Goal: Task Accomplishment & Management: Complete application form

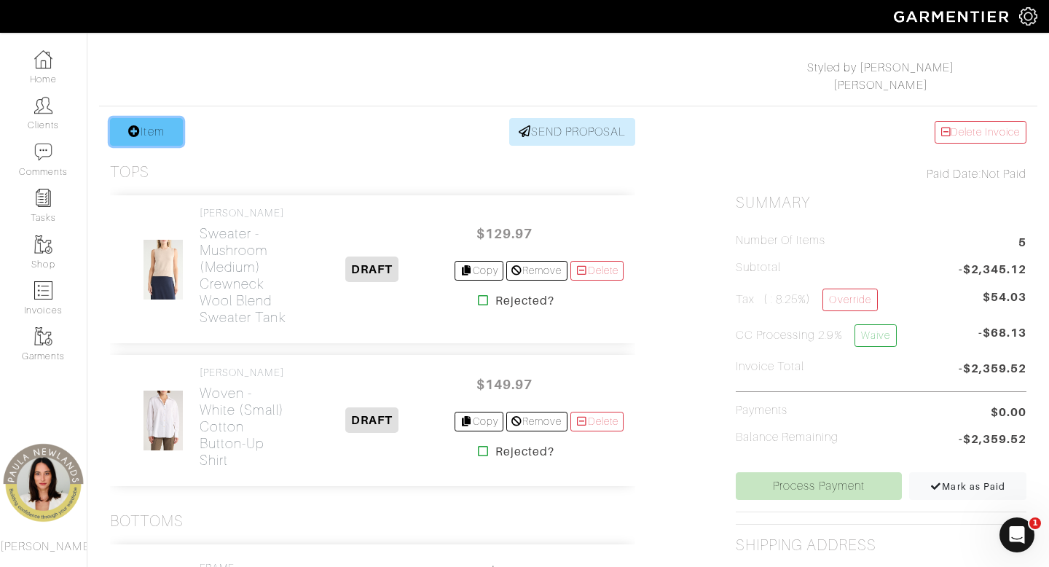
click at [132, 135] on icon at bounding box center [134, 131] width 12 height 12
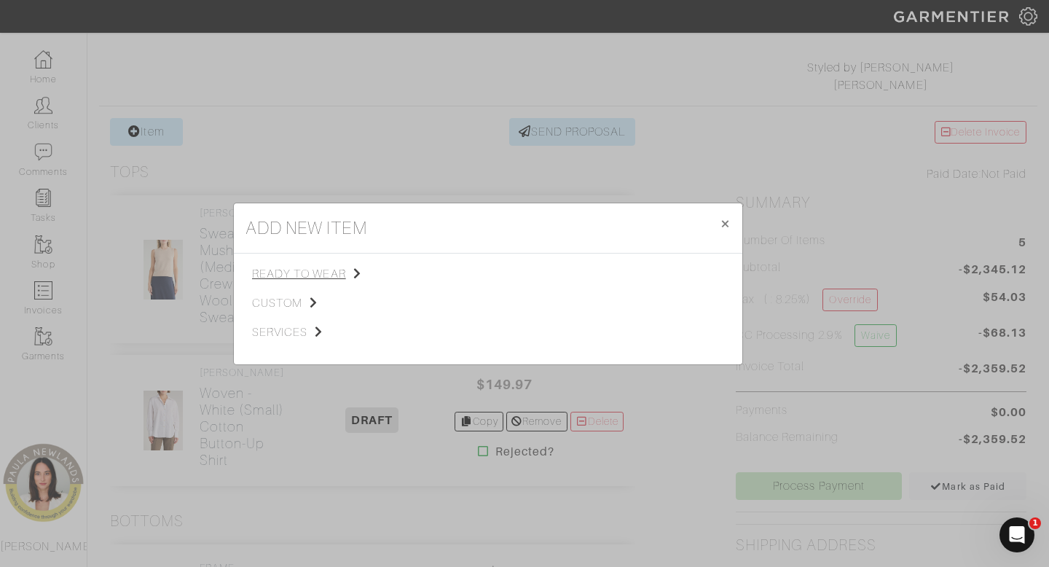
click at [318, 272] on span "ready to wear" at bounding box center [325, 273] width 146 height 17
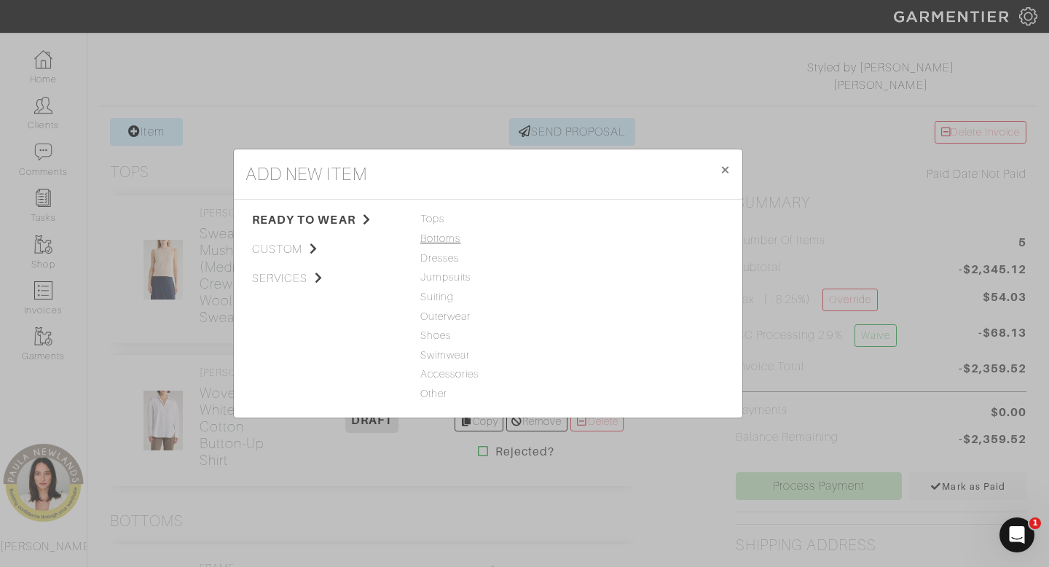
click at [451, 238] on span "Bottoms" at bounding box center [487, 239] width 135 height 16
click at [602, 240] on link "Casual Pant" at bounding box center [607, 238] width 58 height 12
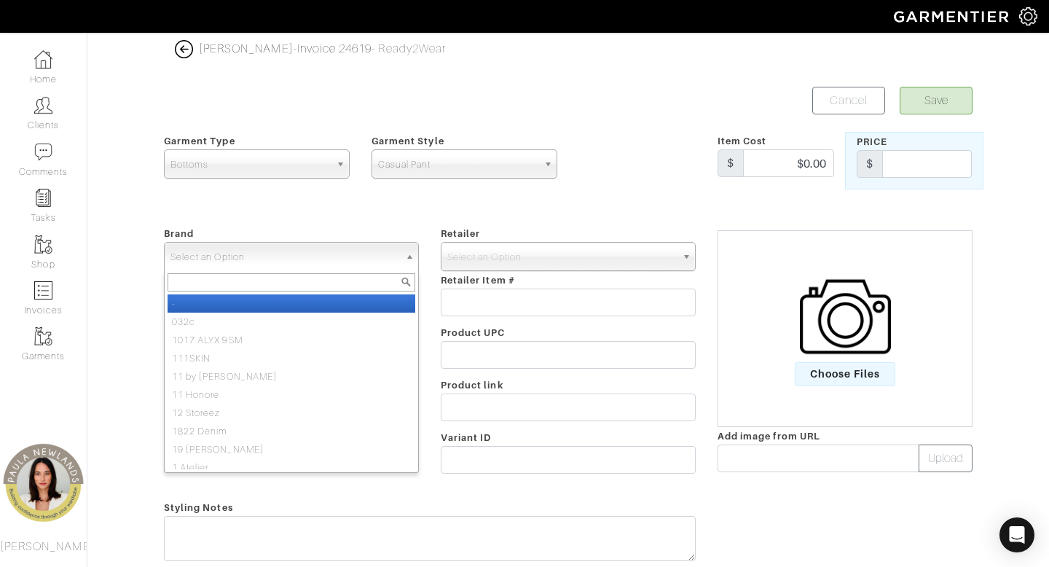
click at [365, 254] on span "Select an Option" at bounding box center [284, 257] width 229 height 29
type input "veronic"
click at [328, 304] on li "Veronic a Beard" at bounding box center [292, 303] width 248 height 18
select select "[PERSON_NAME]"
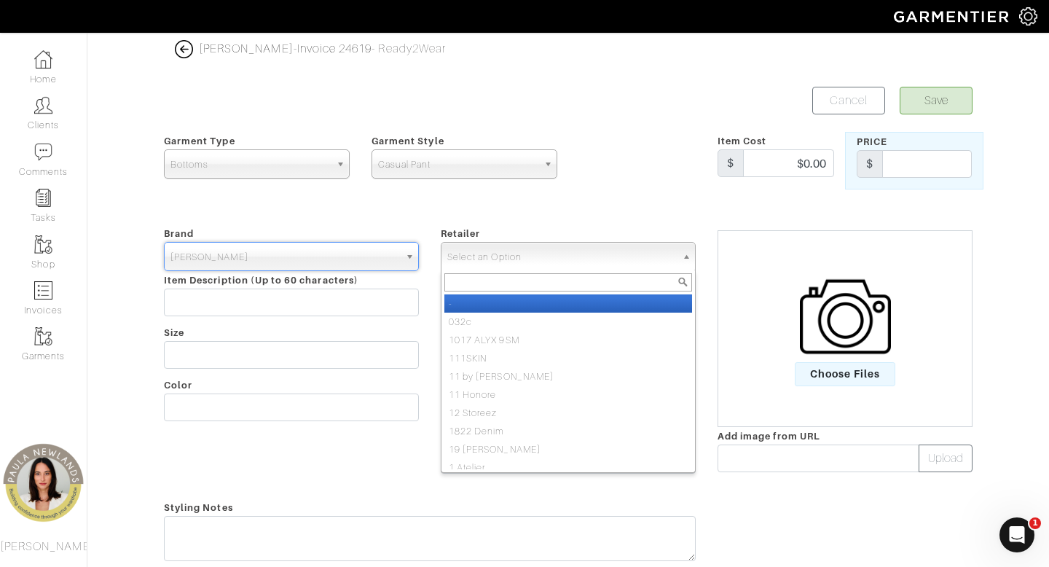
click at [585, 256] on span "Select an Option" at bounding box center [561, 257] width 229 height 29
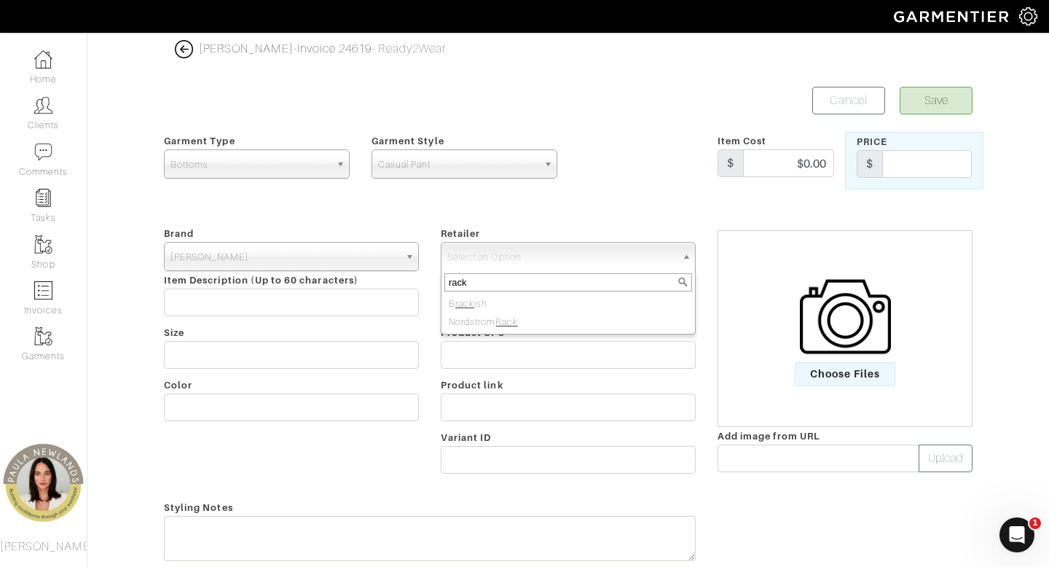
type input "rack"
click at [597, 321] on li "Nordstrom Rack" at bounding box center [568, 321] width 248 height 18
select select "4994"
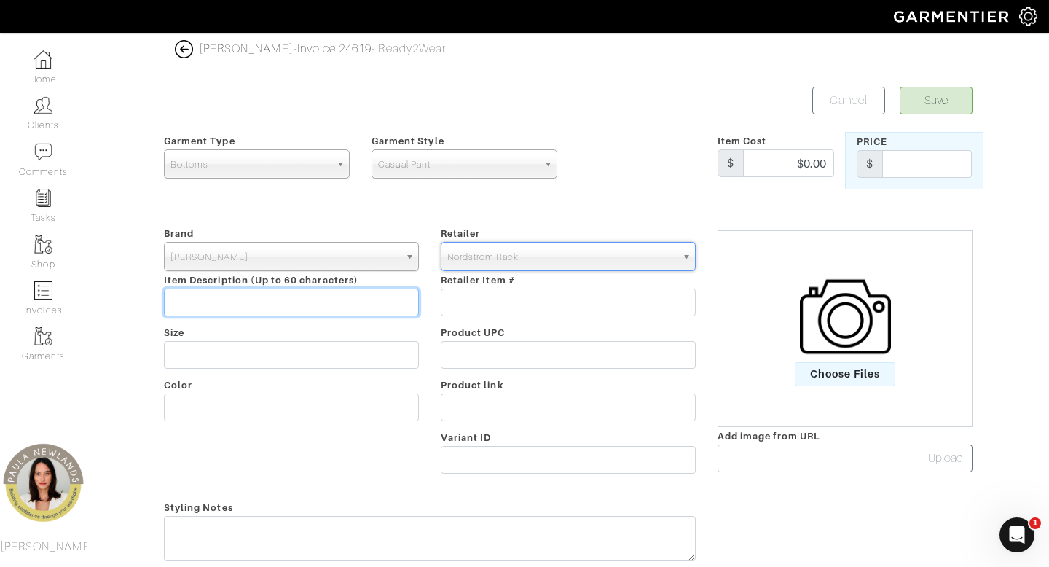
click at [372, 299] on input "text" at bounding box center [291, 302] width 255 height 28
paste input "[PERSON_NAME] PANT"
type input "[PERSON_NAME] PANT"
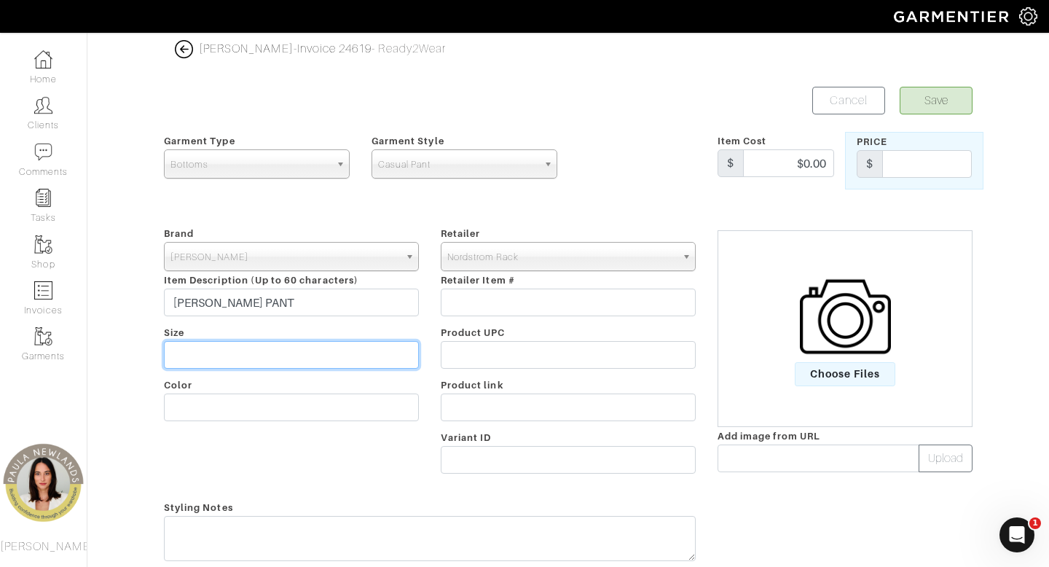
click at [319, 358] on input "text" at bounding box center [291, 355] width 255 height 28
type input "8"
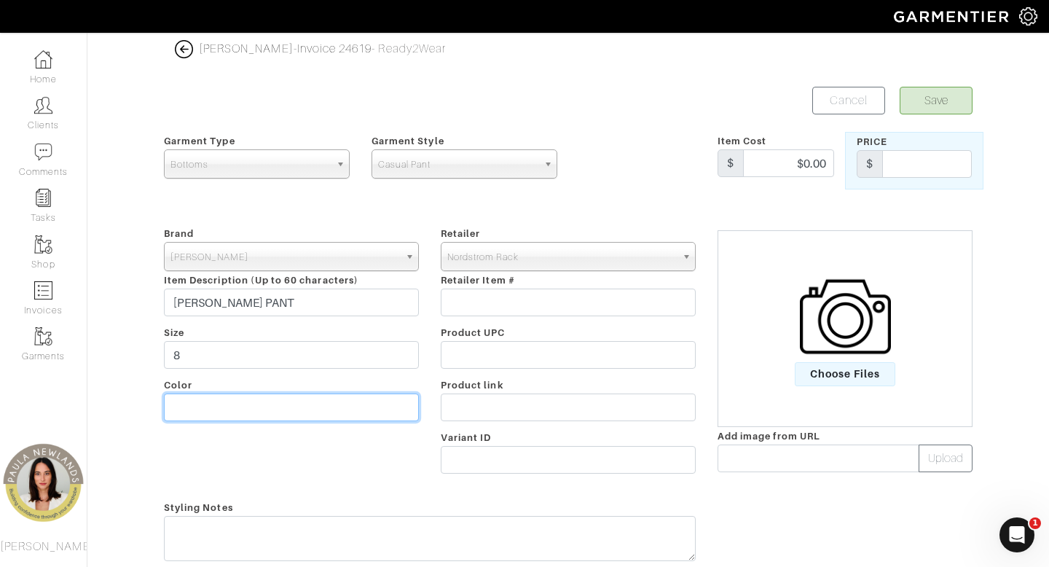
click at [201, 407] on input "text" at bounding box center [291, 407] width 255 height 28
type input "multi"
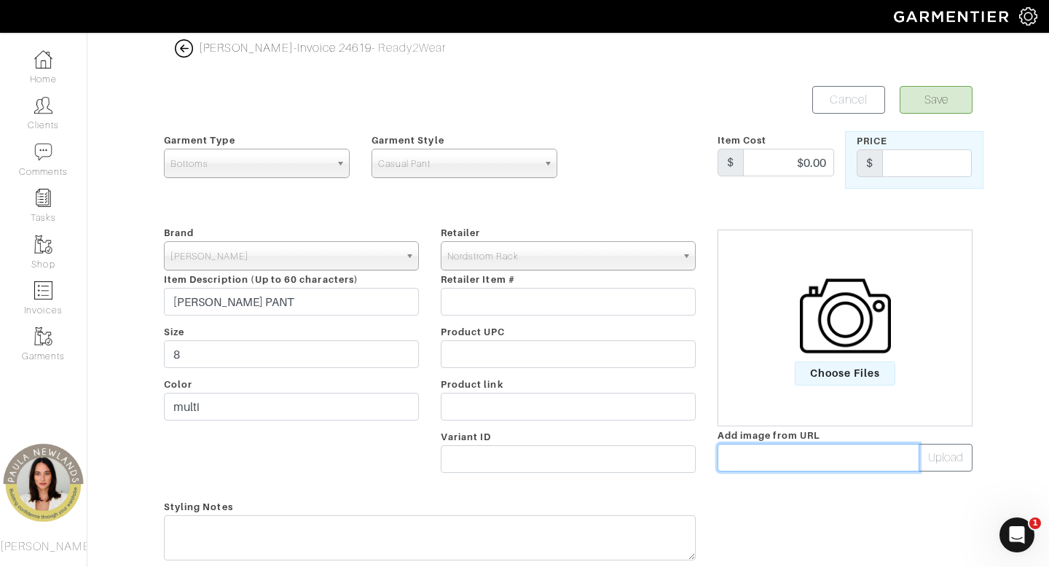
click at [755, 457] on input "text" at bounding box center [819, 458] width 202 height 28
paste input "[PERSON_NAME] PANT"
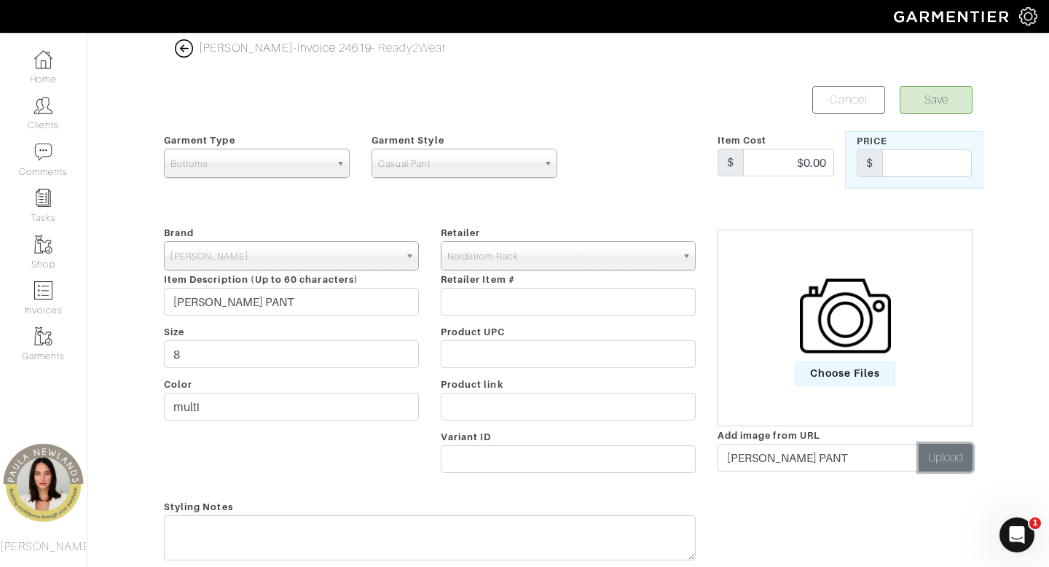
click at [947, 463] on button "Upload" at bounding box center [946, 458] width 54 height 28
click at [854, 455] on input "[PERSON_NAME] PANT" at bounding box center [819, 458] width 202 height 28
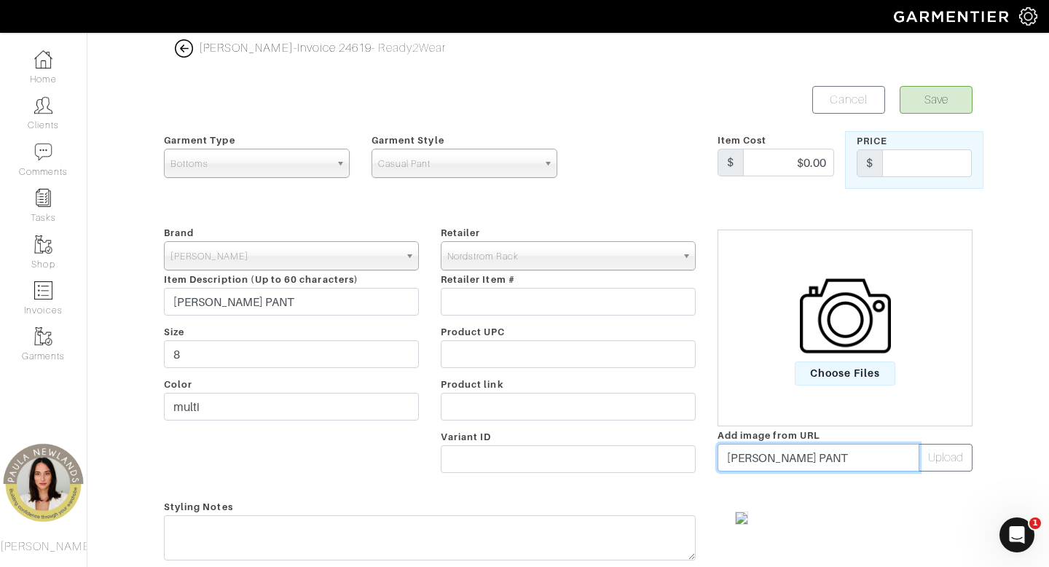
paste input "https://n.nordstrommedia.com/it/59db4d8a-38ba-403b-af3c-a76b4ea426c5.jpeg?fit=f…"
type input "https://n.nordstrommedia.com/it/59db4d8a-38ba-403b-af3c-a76b4ea426c5.jpeg?fit=f…"
click at [954, 448] on button "Upload" at bounding box center [946, 458] width 54 height 28
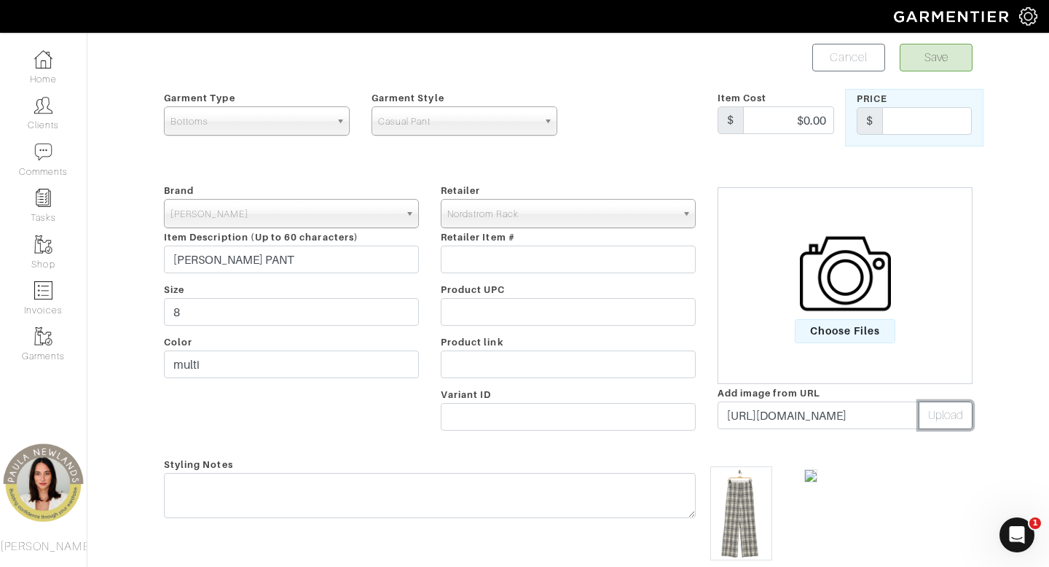
scroll to position [54, 0]
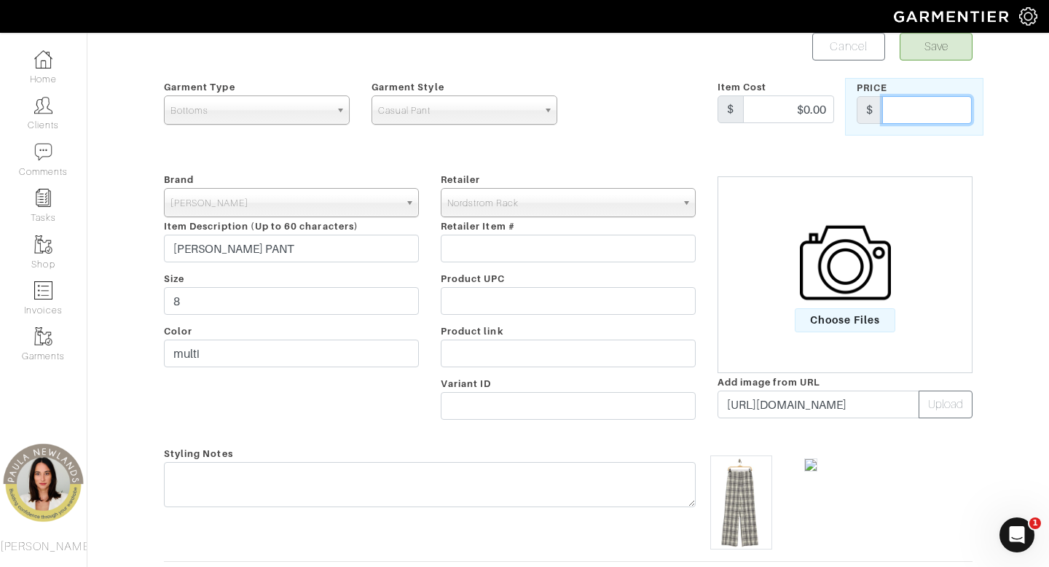
click at [935, 118] on input "text" at bounding box center [927, 110] width 90 height 28
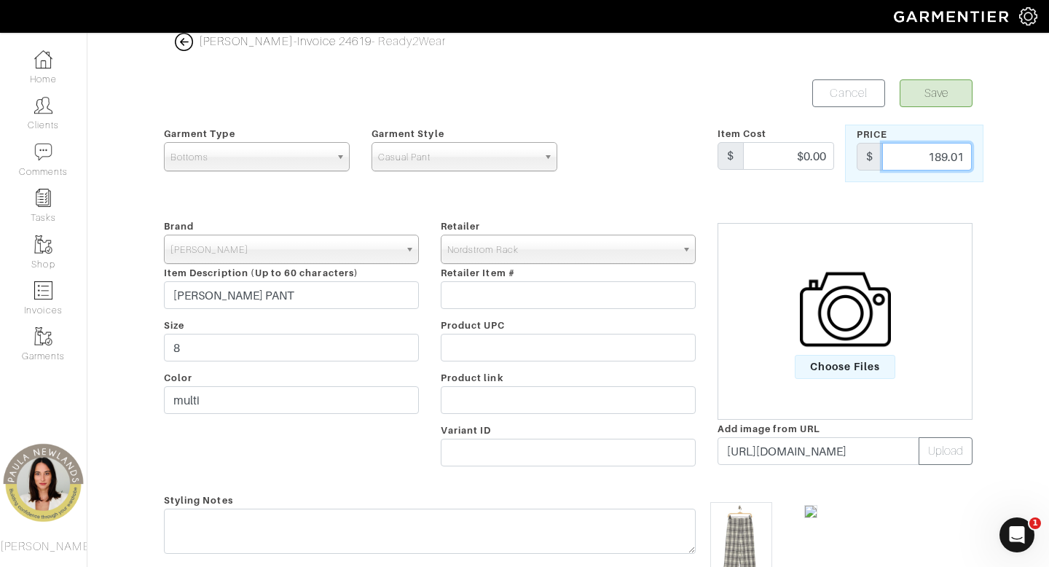
scroll to position [0, 0]
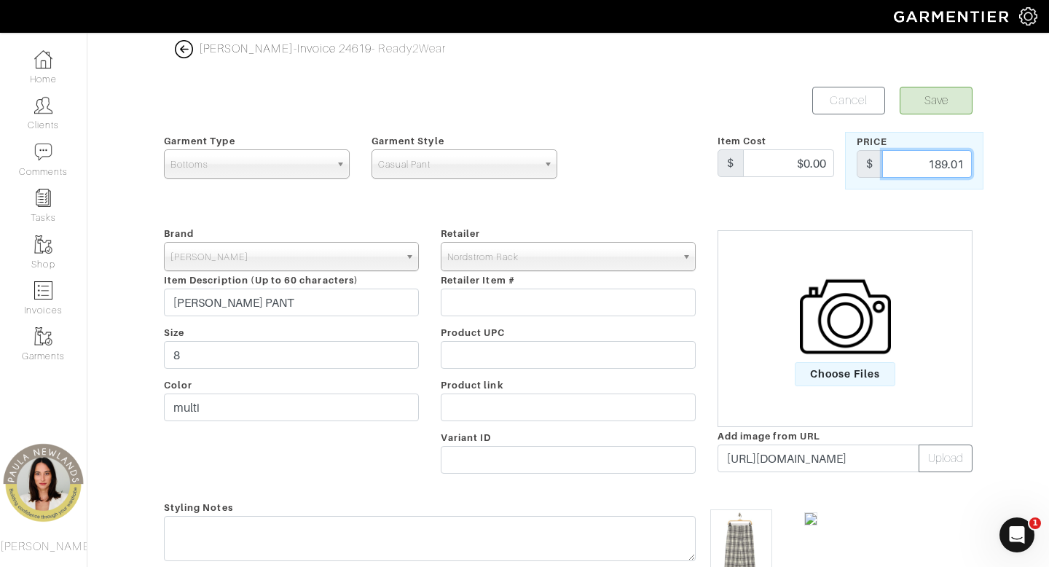
type input "189.01"
click at [960, 99] on button "Save" at bounding box center [936, 101] width 73 height 28
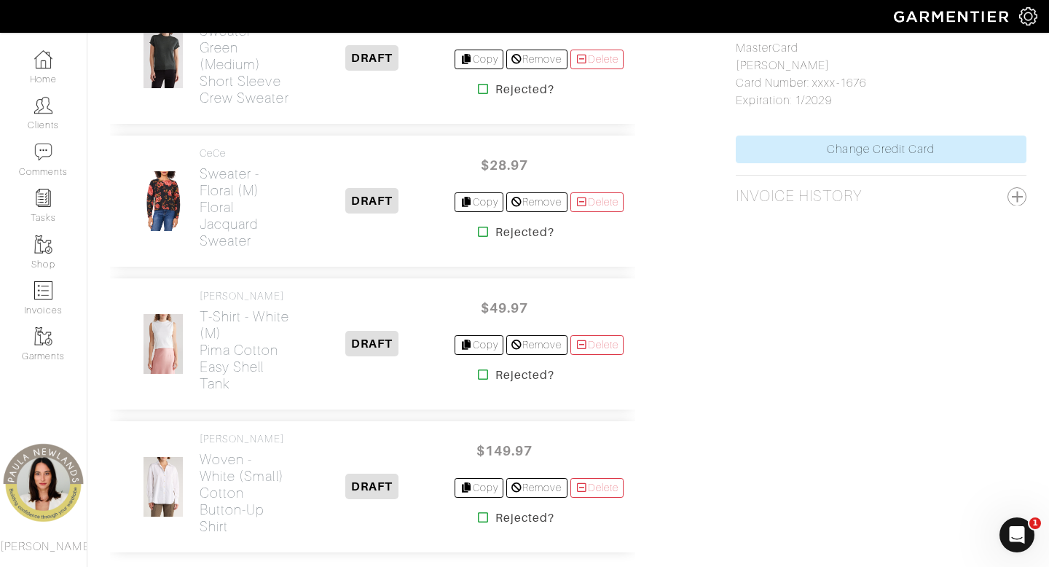
scroll to position [905, 0]
click at [478, 238] on icon at bounding box center [483, 233] width 11 height 12
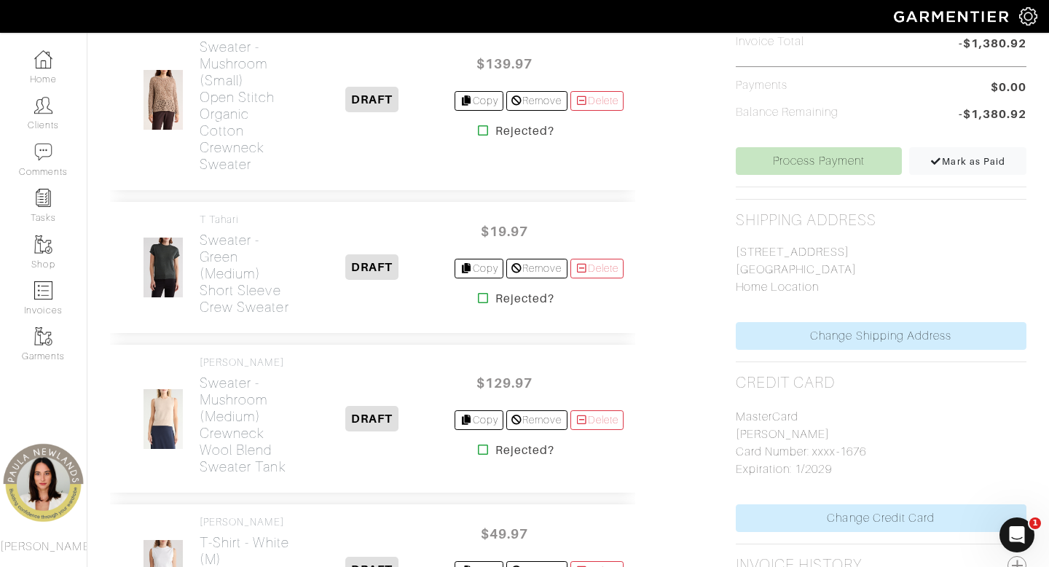
scroll to position [547, 0]
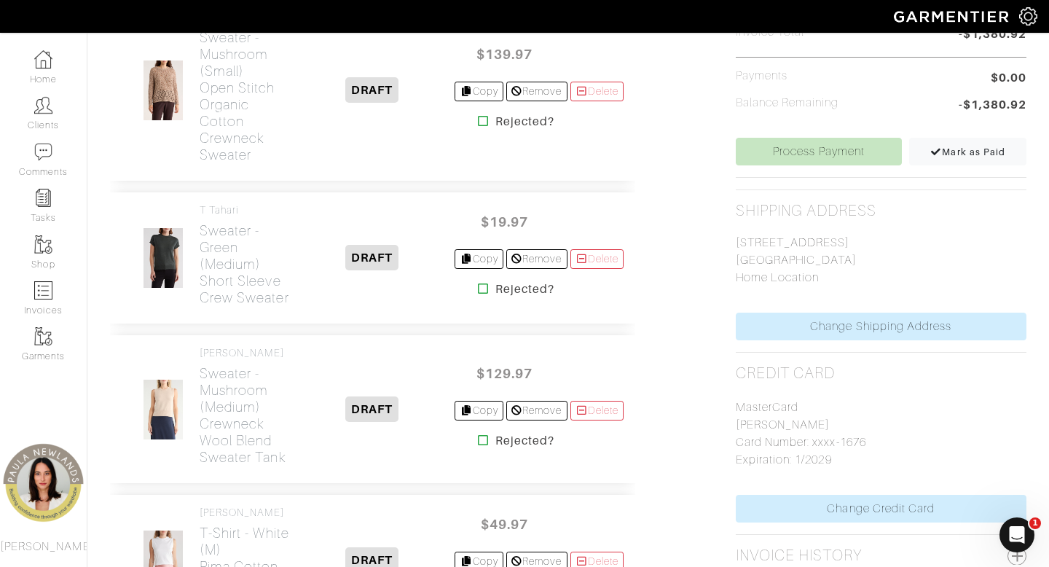
click at [478, 294] on icon at bounding box center [483, 289] width 11 height 12
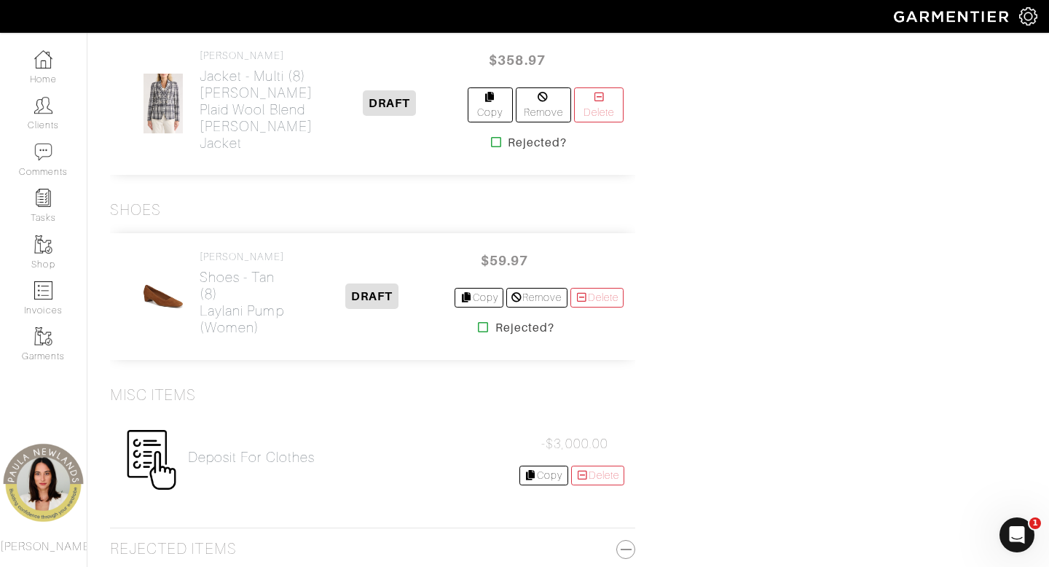
scroll to position [1882, 0]
click at [478, 331] on icon at bounding box center [483, 326] width 11 height 12
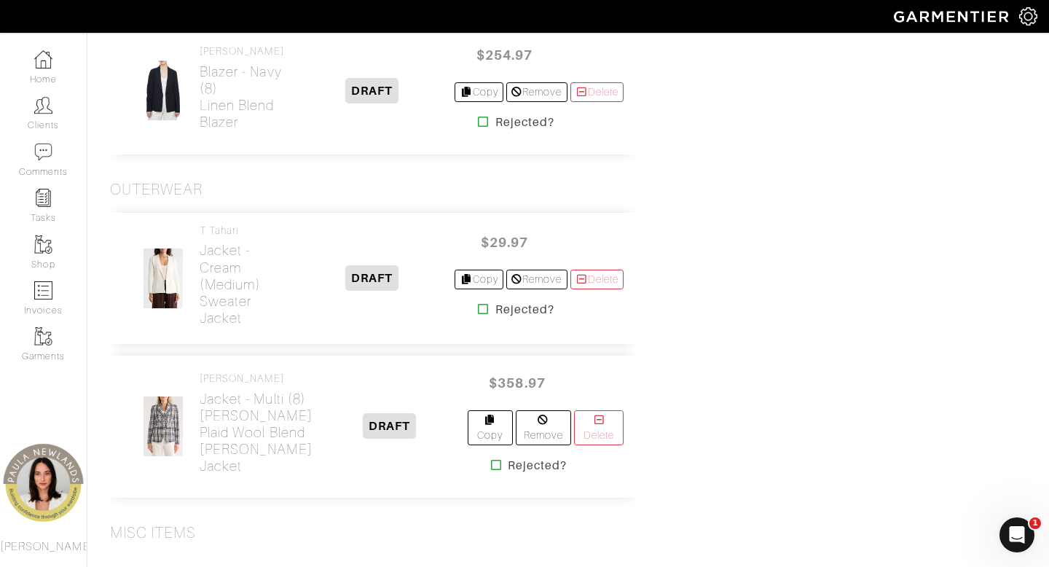
scroll to position [1560, 0]
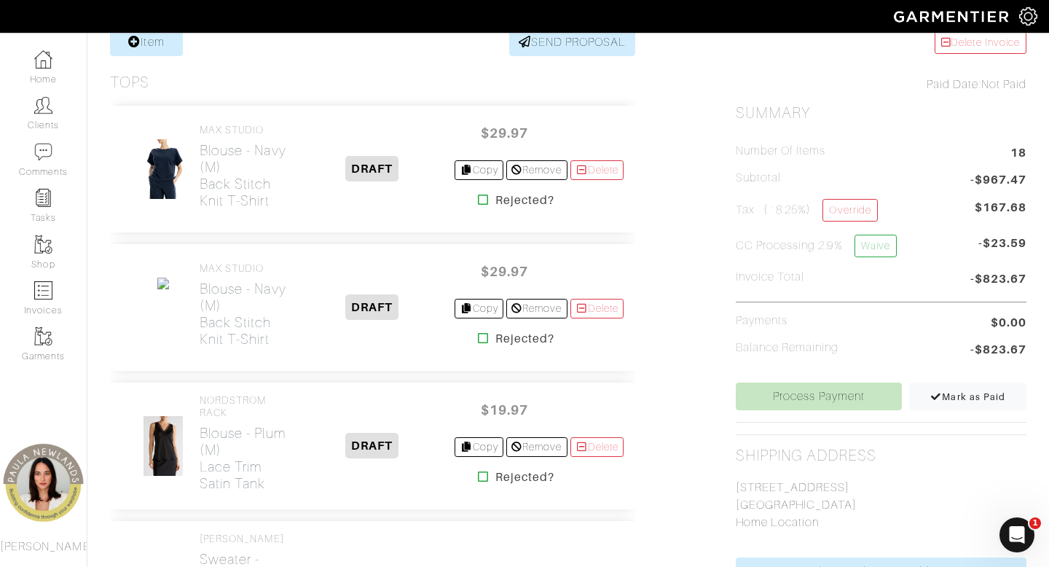
scroll to position [307, 0]
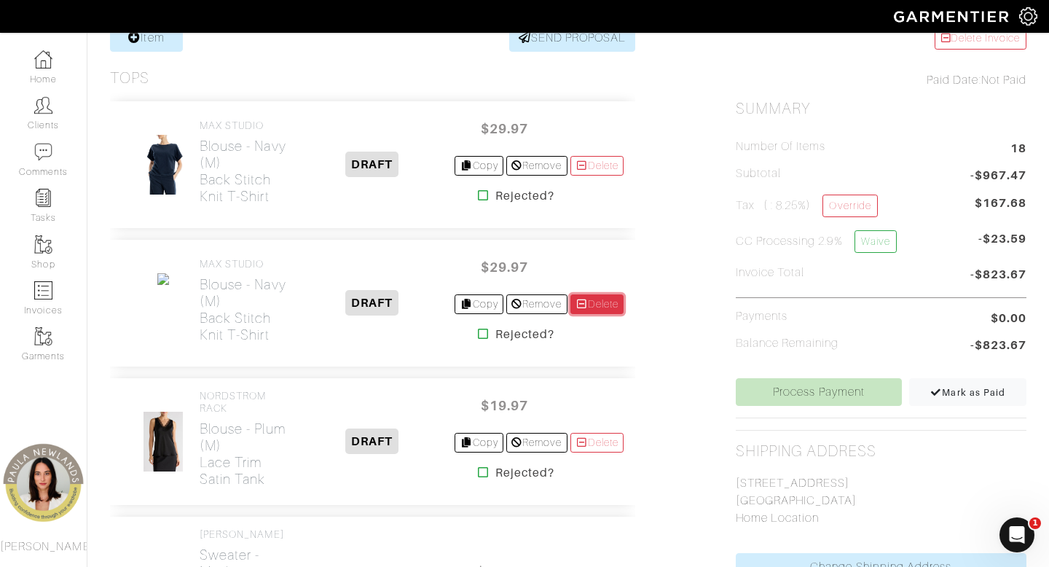
click at [604, 302] on link "Delete" at bounding box center [597, 304] width 54 height 20
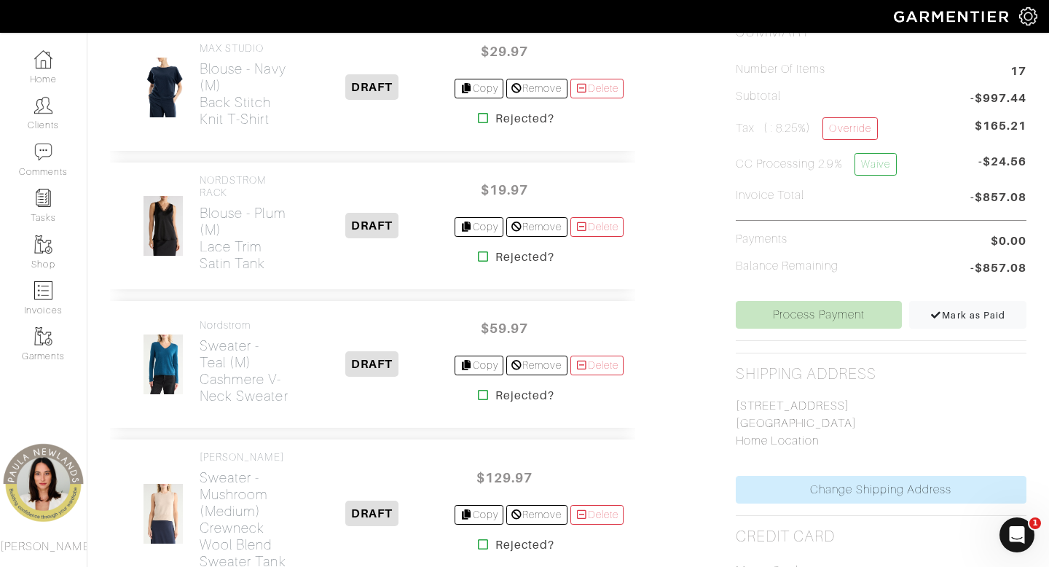
scroll to position [397, 0]
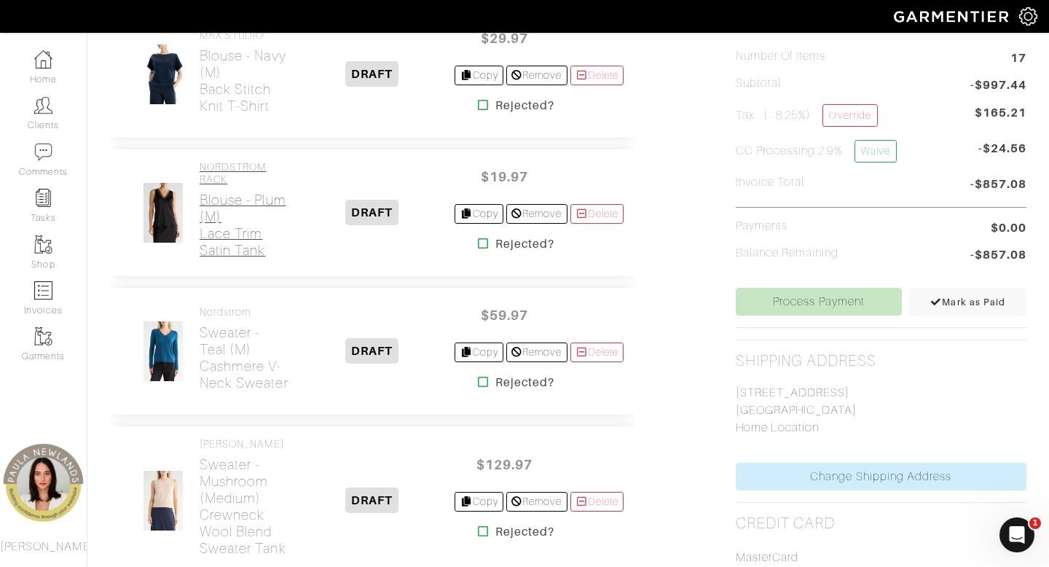
click at [237, 213] on h2 "Blouse - plum (m) Lace Trim Satin Tank" at bounding box center [245, 225] width 90 height 67
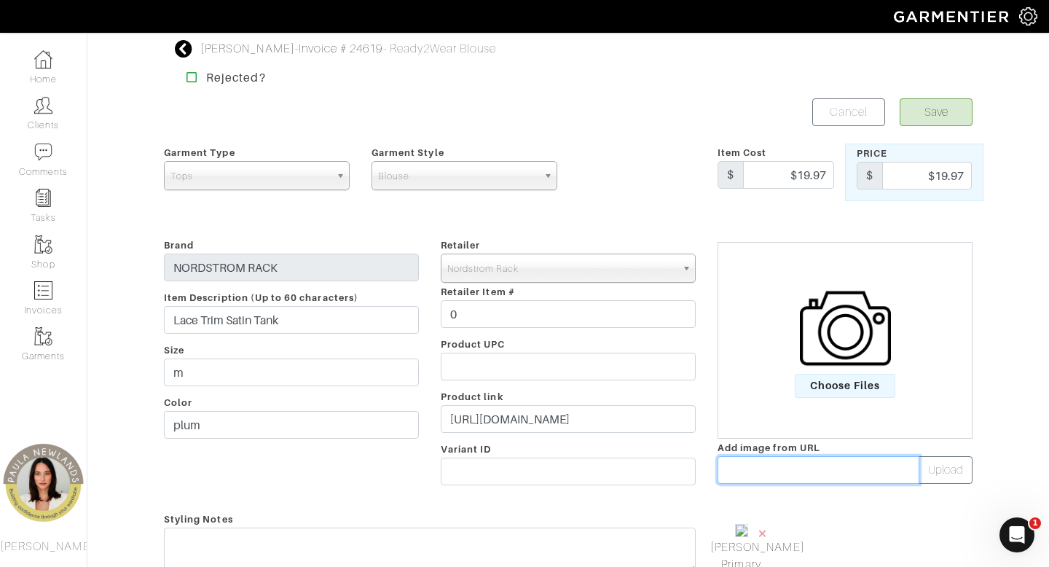
click at [760, 471] on input "text" at bounding box center [819, 470] width 202 height 28
paste input "https://n.nordstrommedia.com/it/38fbc1d5-34f5-4bfa-957f-8d130494fc13.jpeg?fit=f…"
type input "https://n.nordstrommedia.com/it/38fbc1d5-34f5-4bfa-957f-8d130494fc13.jpeg?fit=f…"
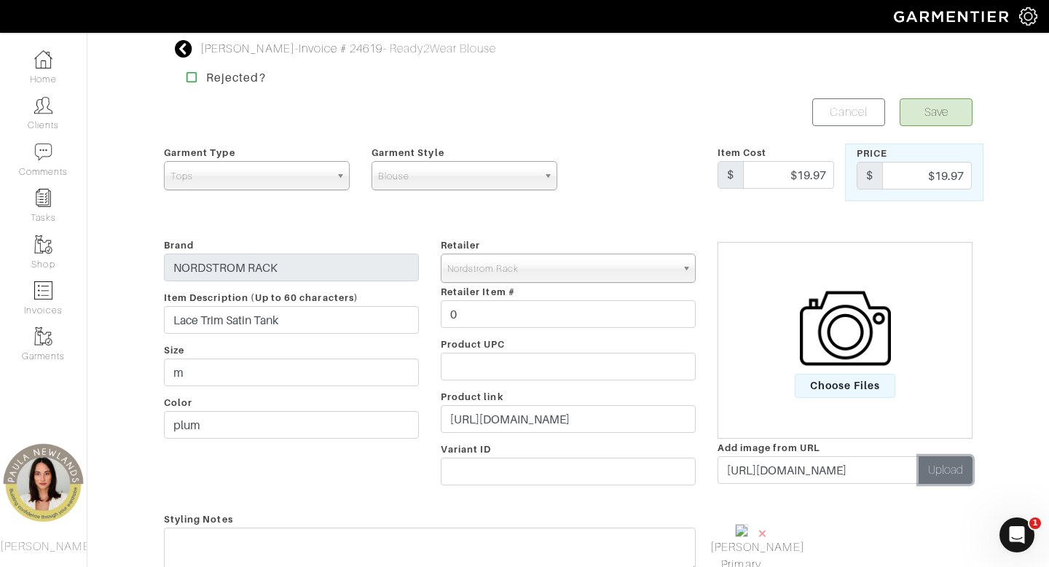
click at [964, 477] on button "Upload" at bounding box center [946, 470] width 54 height 28
click at [826, 534] on span "×" at bounding box center [832, 533] width 12 height 20
click at [940, 122] on button "Save" at bounding box center [936, 112] width 73 height 28
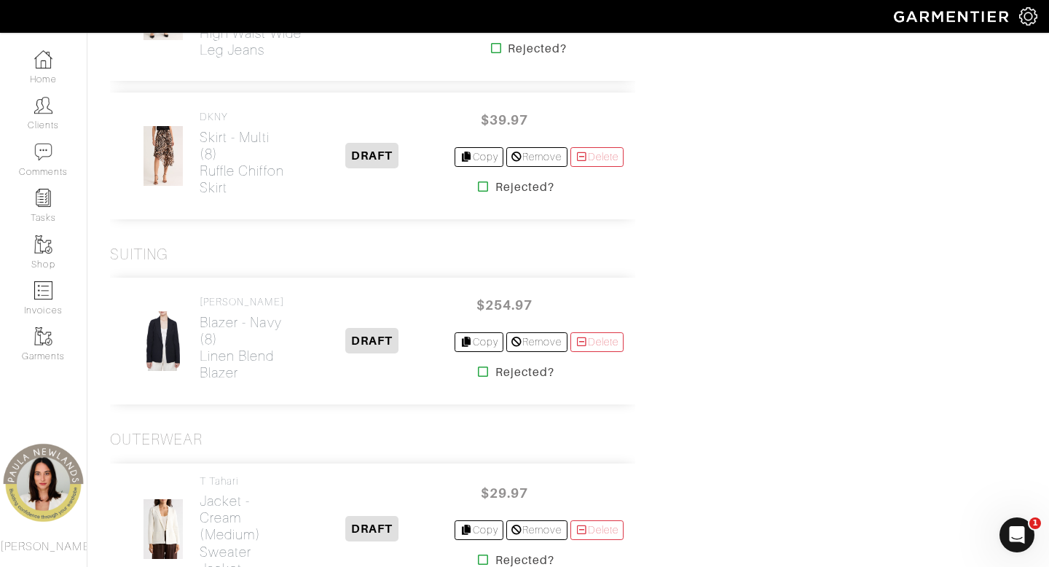
scroll to position [2188, 0]
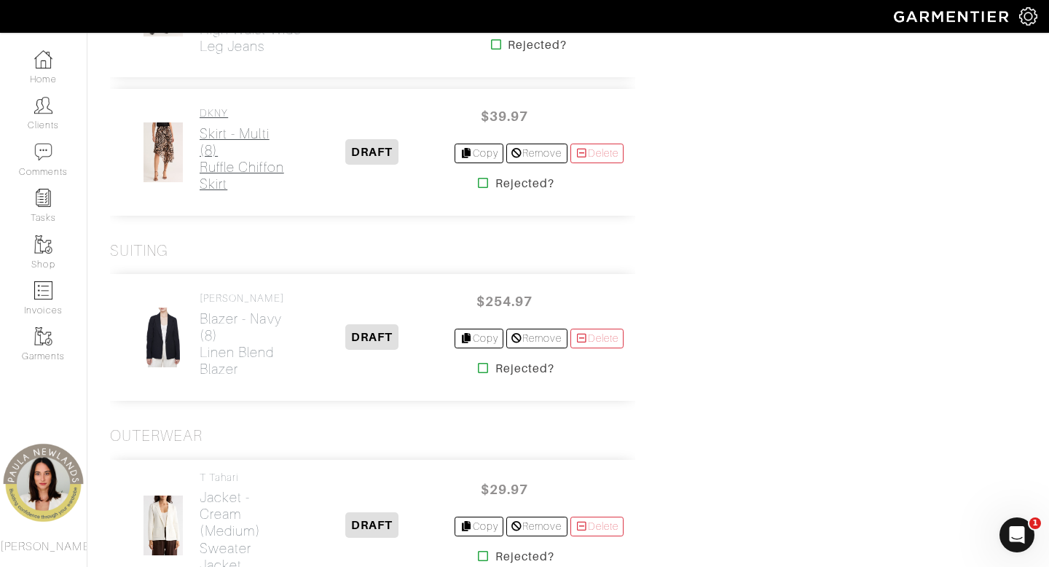
click at [219, 192] on h2 "Skirt - multi (8) Ruffle Chiffon Skirt" at bounding box center [245, 158] width 90 height 67
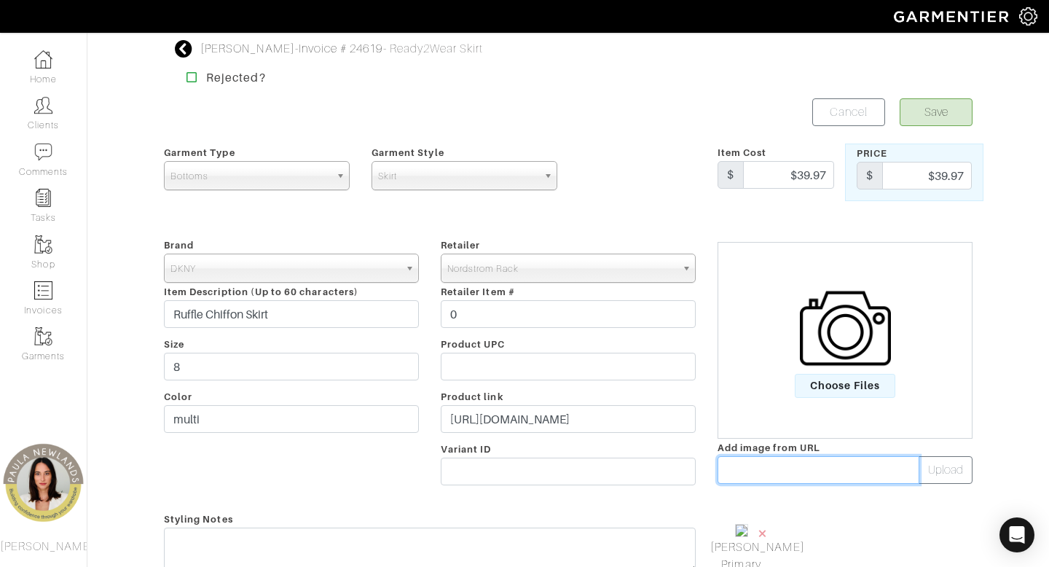
click at [763, 471] on input "text" at bounding box center [819, 470] width 202 height 28
paste input "[URL][DOMAIN_NAME]"
type input "[URL][DOMAIN_NAME]"
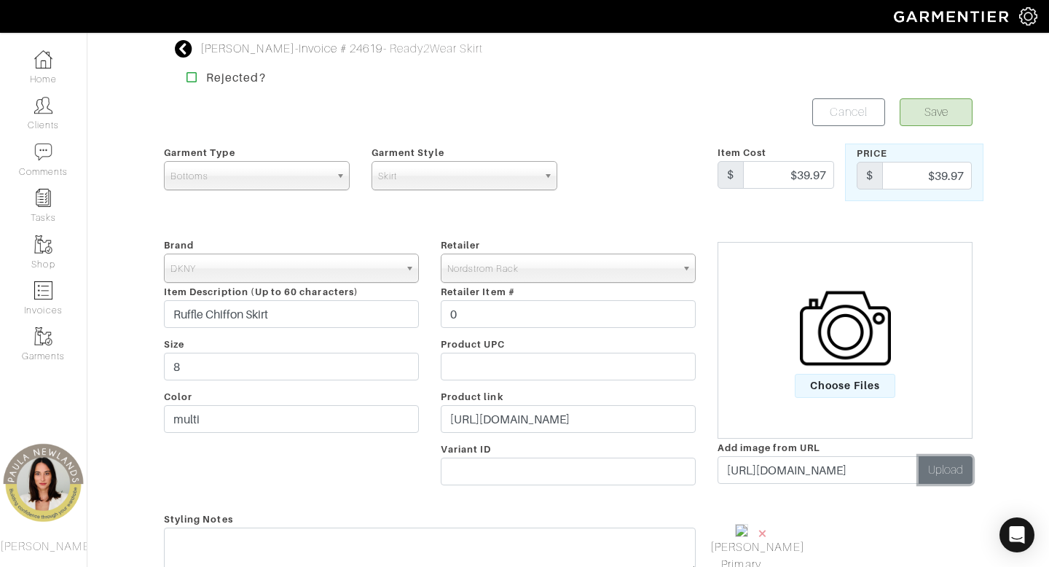
click at [950, 470] on button "Upload" at bounding box center [946, 470] width 54 height 28
click at [830, 535] on span "×" at bounding box center [832, 533] width 12 height 20
click at [945, 110] on button "Save" at bounding box center [936, 112] width 73 height 28
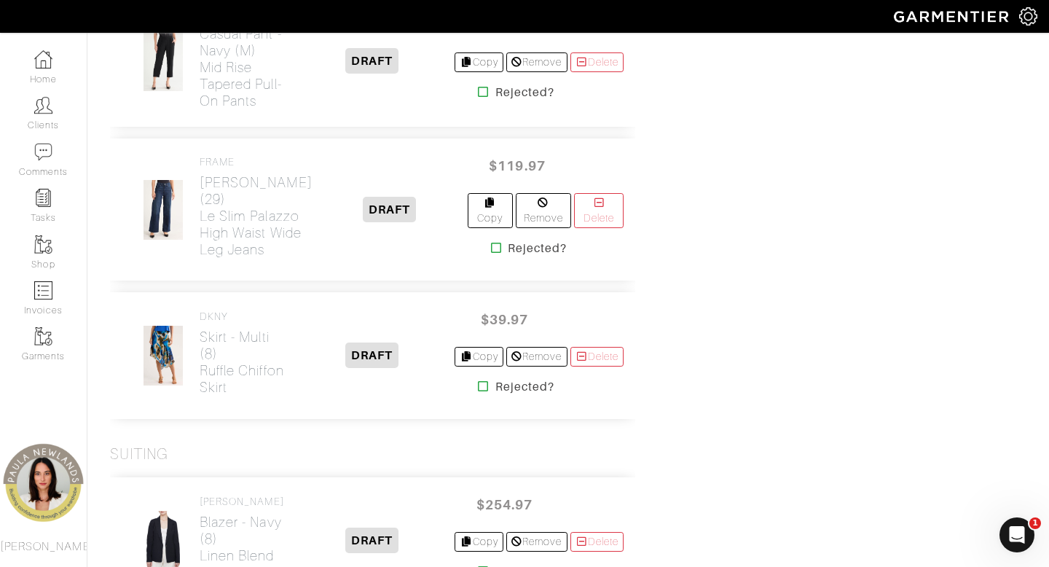
scroll to position [1995, 0]
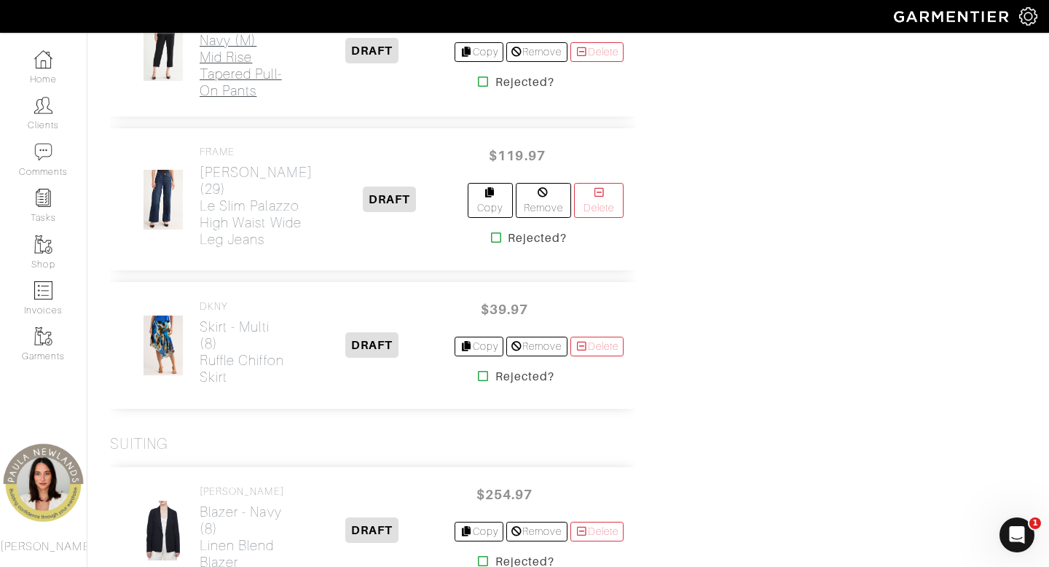
click at [224, 99] on h2 "Casual Pant - navy (m) Mid Rise Tapered Pull-On Pants" at bounding box center [245, 57] width 90 height 84
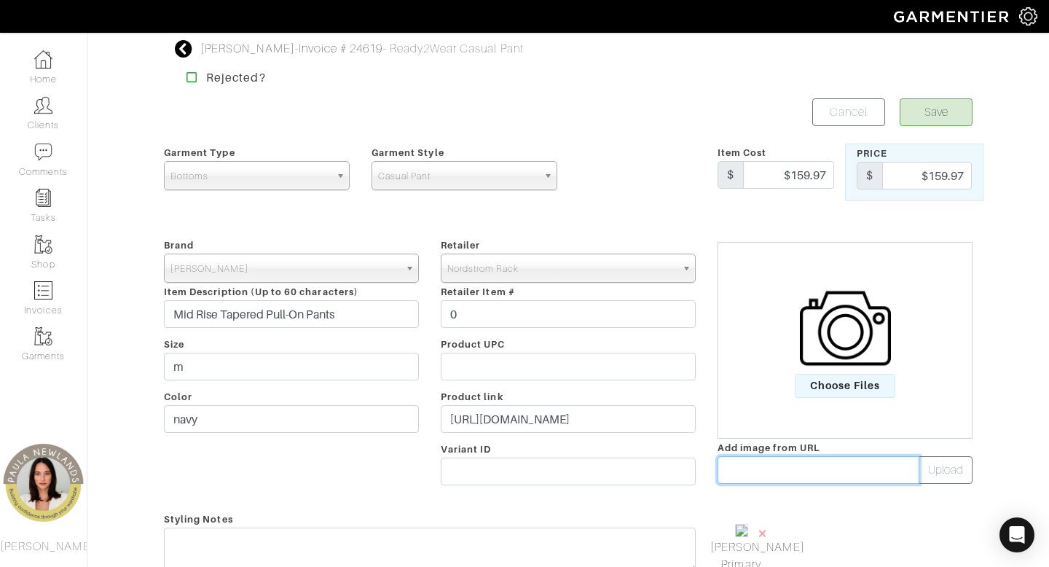
click at [808, 473] on input "text" at bounding box center [819, 470] width 202 height 28
paste input "https://n.nordstrommedia.com/it/f4592b99-e107-446b-8e2e-63c2ae369825.jpeg?fit=f…"
type input "https://n.nordstrommedia.com/it/f4592b99-e107-446b-8e2e-63c2ae369825.jpeg?fit=f…"
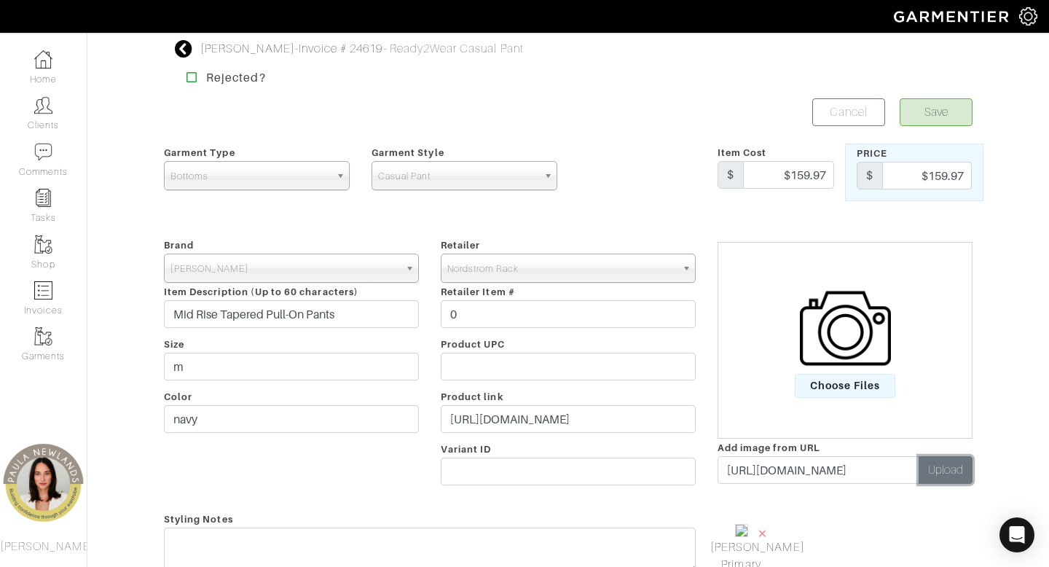
click at [949, 476] on button "Upload" at bounding box center [946, 470] width 54 height 28
click at [831, 531] on span "×" at bounding box center [832, 533] width 12 height 20
click at [941, 114] on button "Save" at bounding box center [936, 112] width 73 height 28
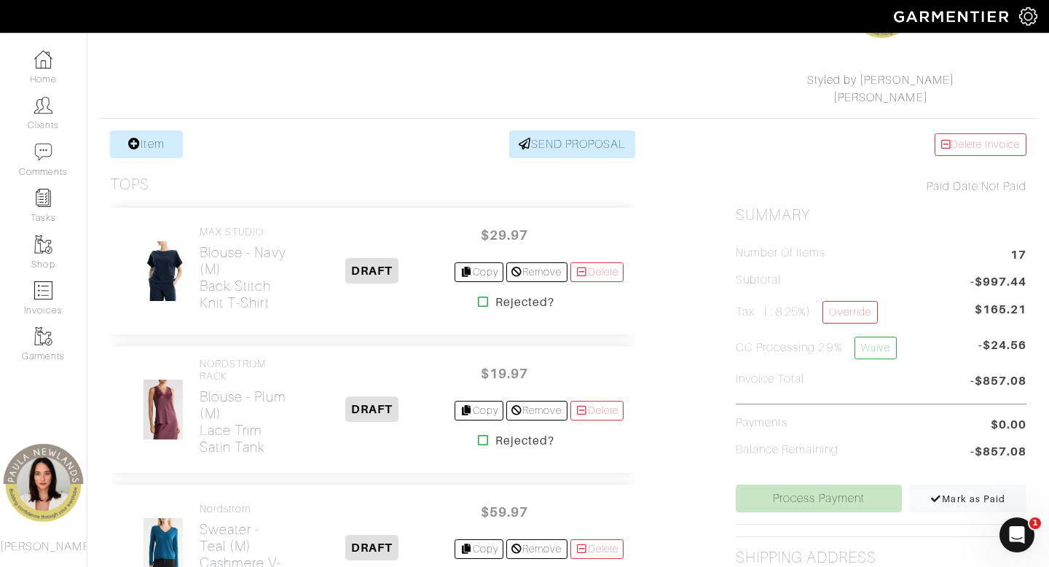
scroll to position [113, 0]
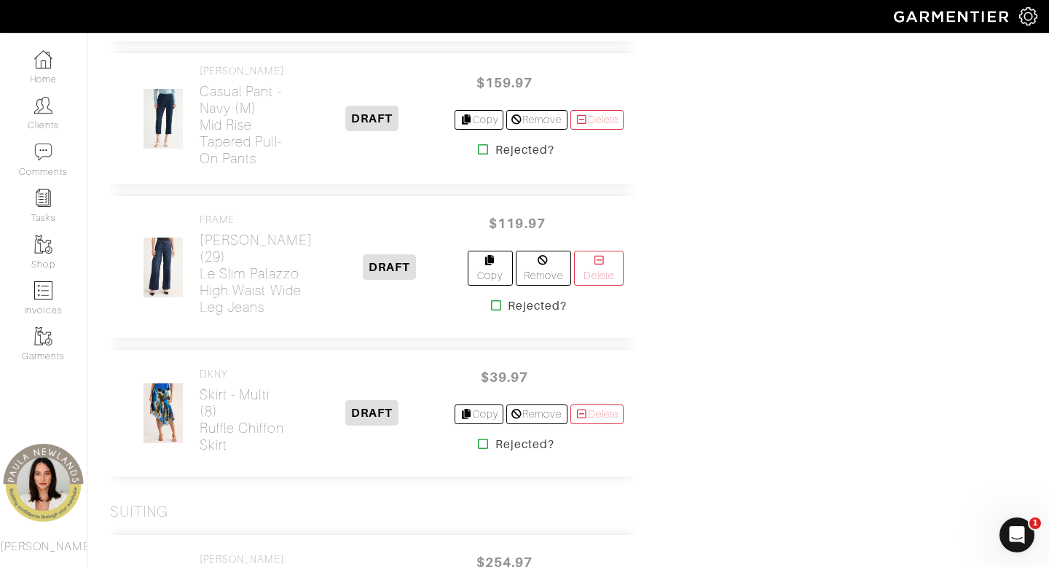
scroll to position [1825, 0]
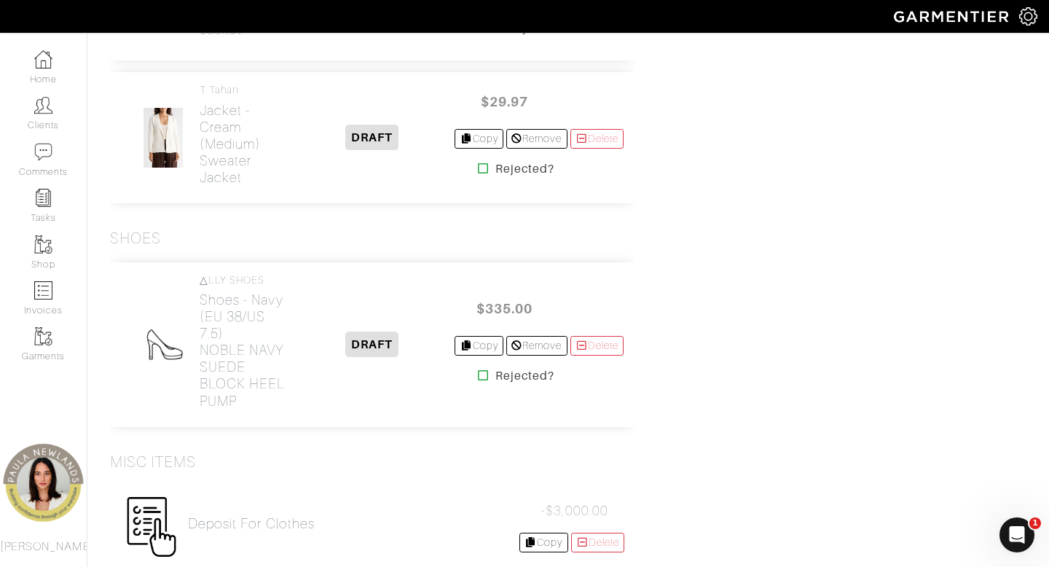
scroll to position [2916, 0]
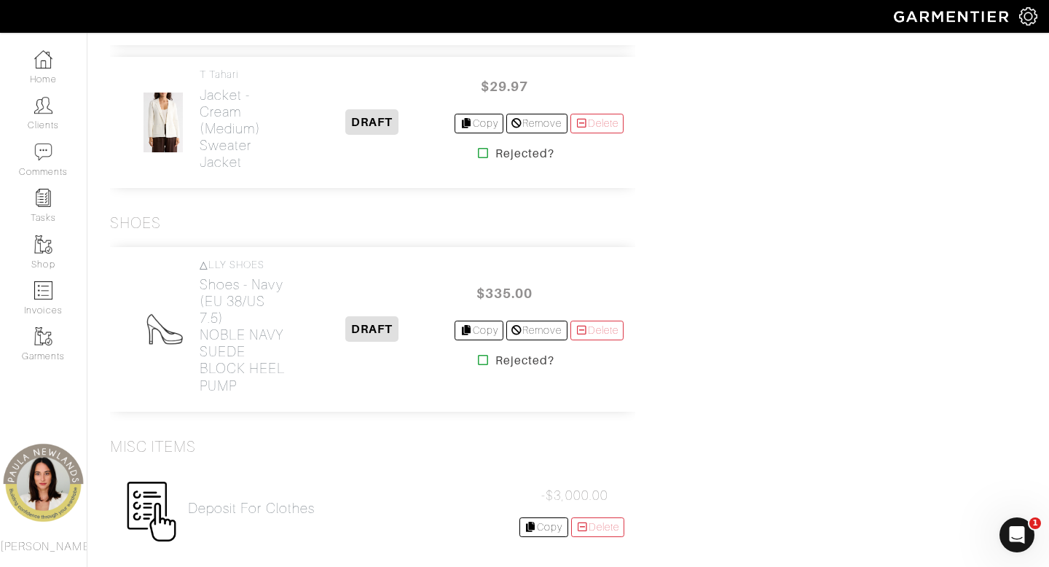
click at [478, 159] on icon at bounding box center [483, 153] width 11 height 12
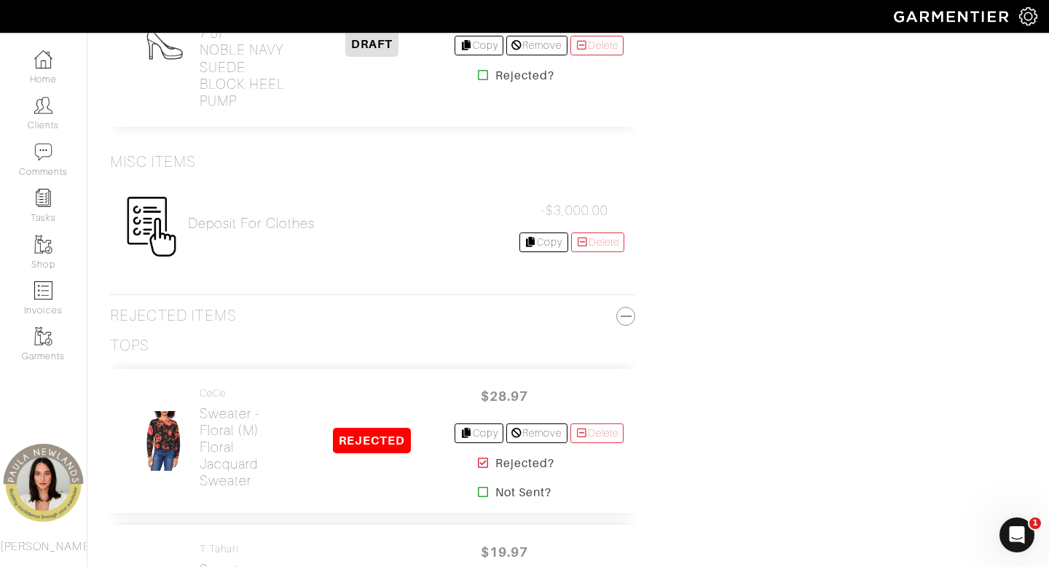
scroll to position [3089, 0]
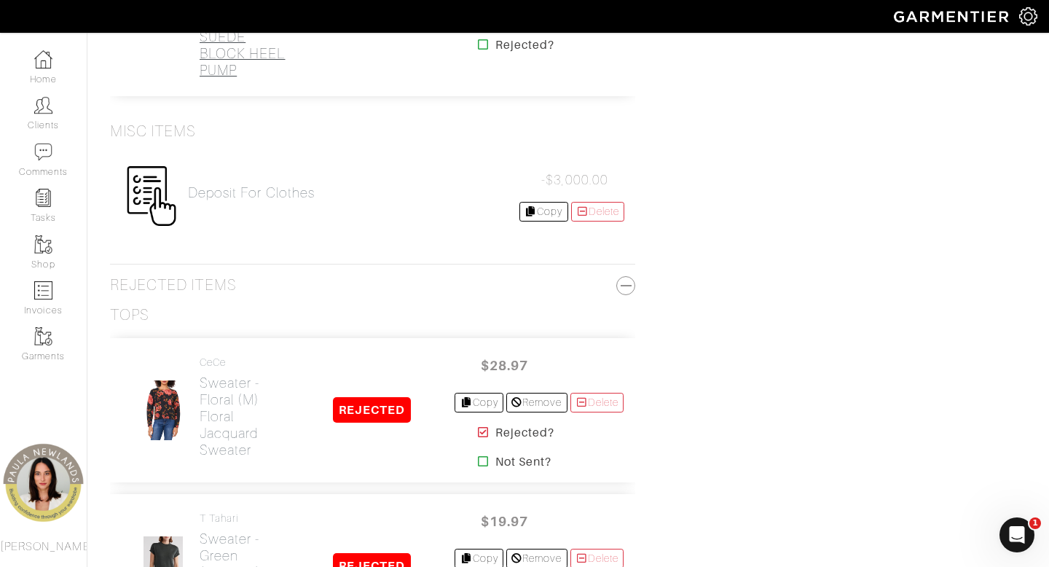
click at [221, 78] on h2 "Shoes - navy (EU 38/US 7.5) NOBLE NAVY SUEDE BLOCK HEEL PUMP" at bounding box center [245, 19] width 90 height 117
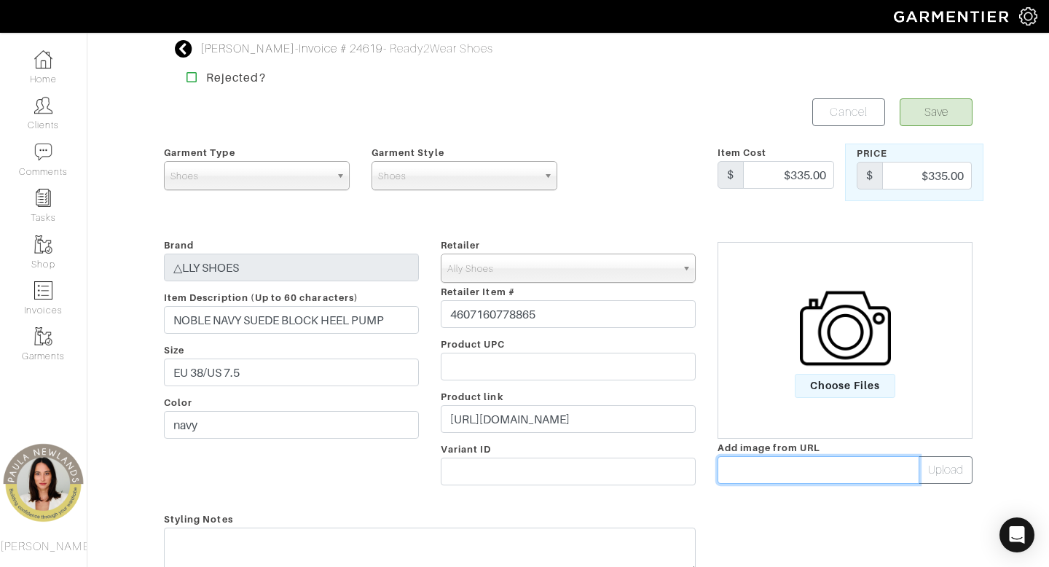
click at [781, 473] on input "text" at bounding box center [819, 470] width 202 height 28
paste input "https://cdn.shopify.com/s/files/1/0057/3017/3041/files/1_862dda3e-d16d-4fb1-a27…"
type input "https://cdn.shopify.com/s/files/1/0057/3017/3041/files/1_862dda3e-d16d-4fb1-a27…"
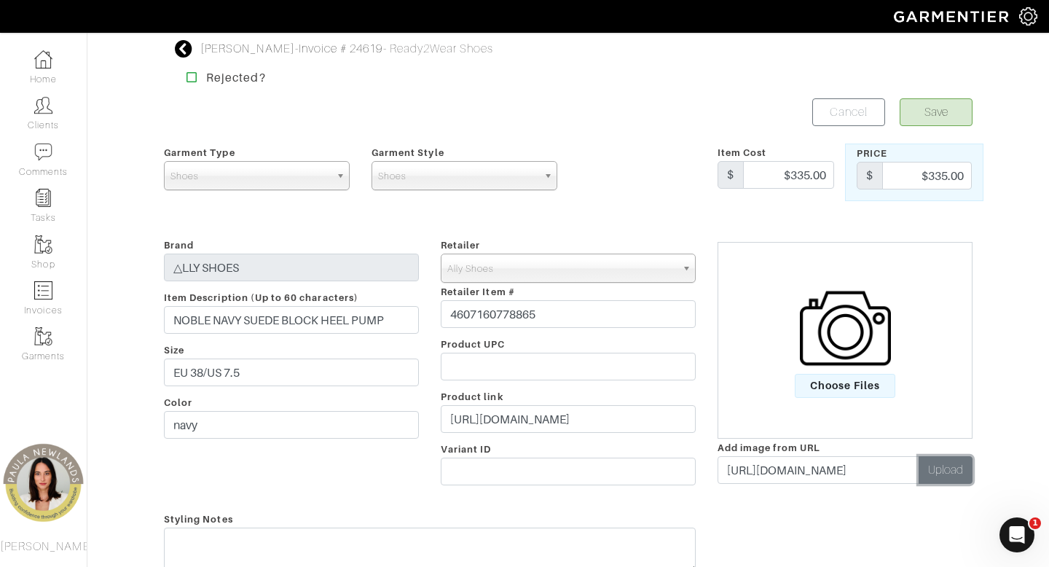
click at [948, 468] on button "Upload" at bounding box center [946, 470] width 54 height 28
click at [951, 117] on button "Save" at bounding box center [936, 112] width 73 height 28
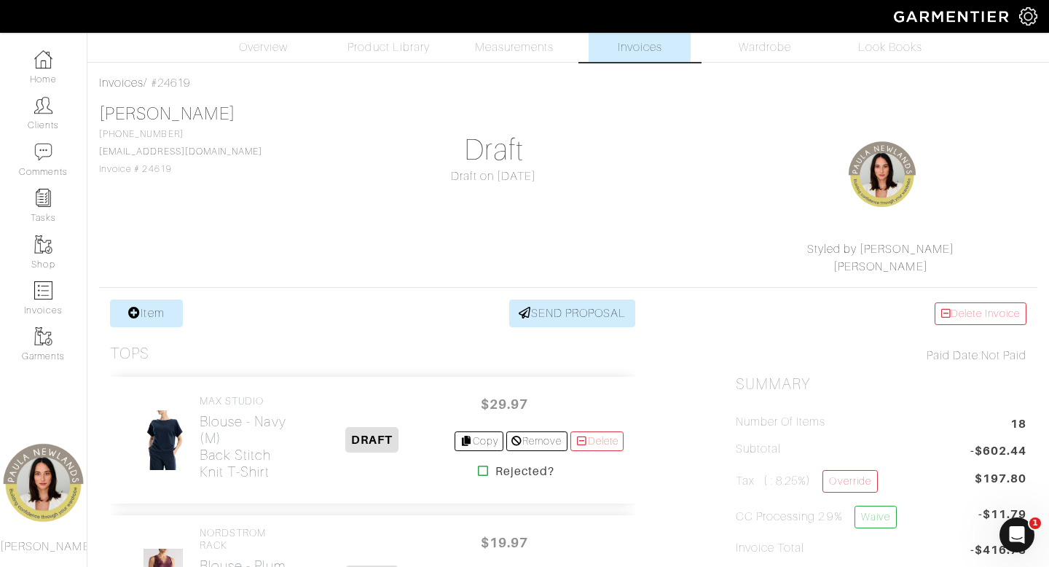
scroll to position [23, 0]
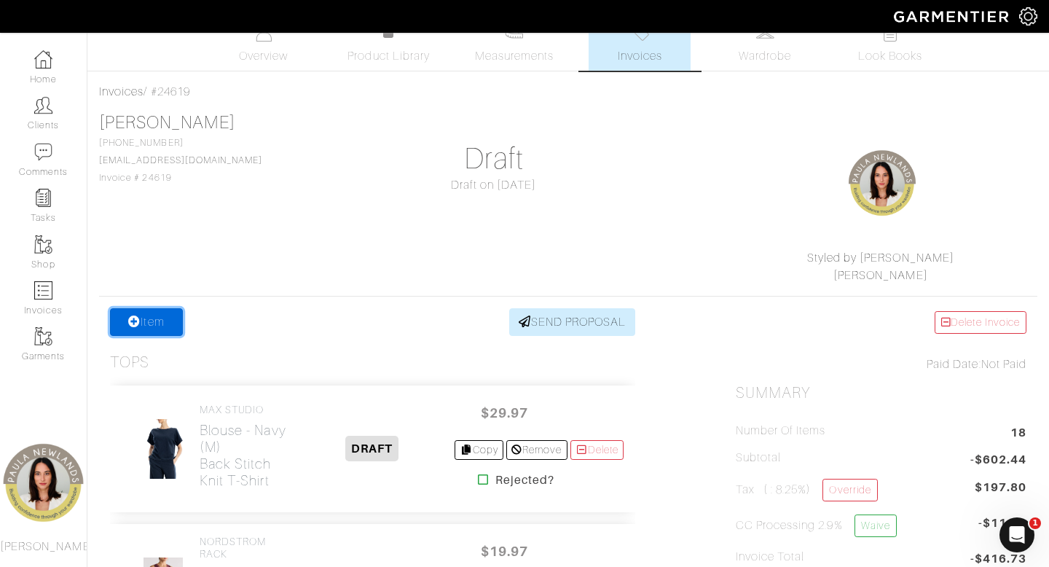
click at [150, 323] on link "Item" at bounding box center [146, 322] width 73 height 28
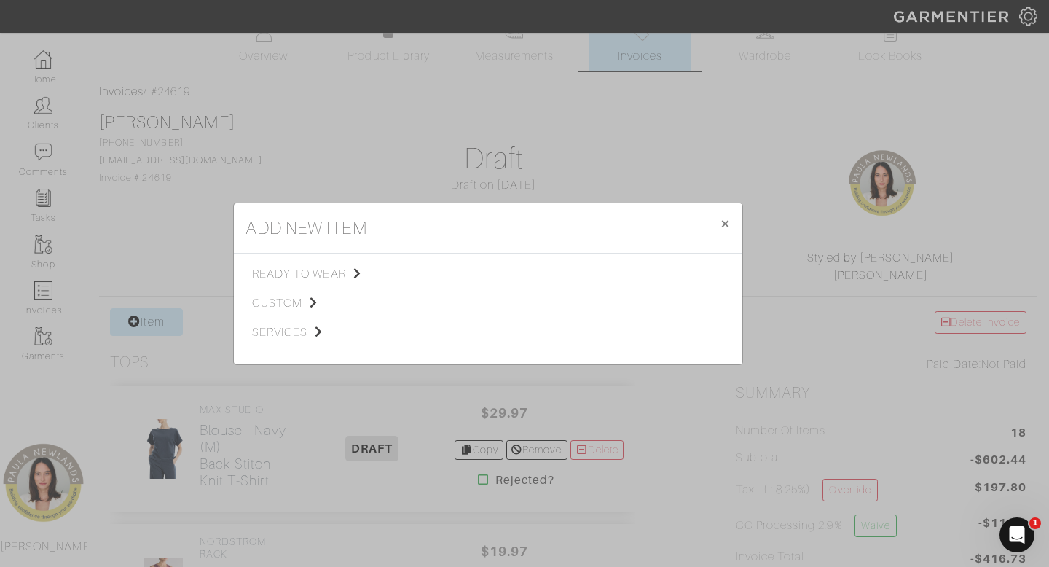
click at [336, 273] on span "ready to wear" at bounding box center [325, 273] width 146 height 17
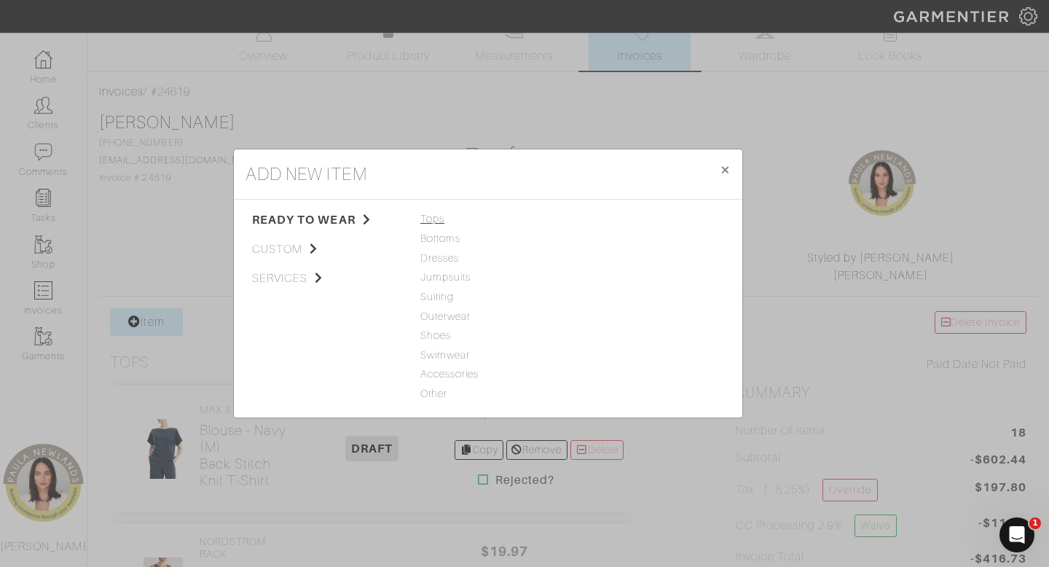
click at [435, 219] on span "Tops" at bounding box center [487, 219] width 135 height 16
click at [611, 235] on link "Sweater" at bounding box center [597, 238] width 39 height 12
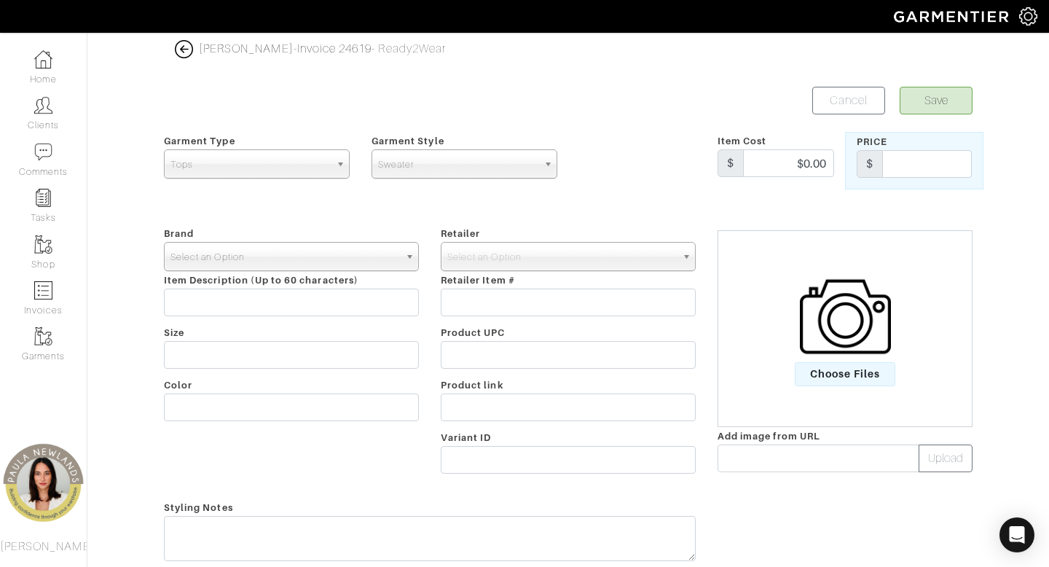
click at [316, 259] on span "Select an Option" at bounding box center [284, 257] width 229 height 29
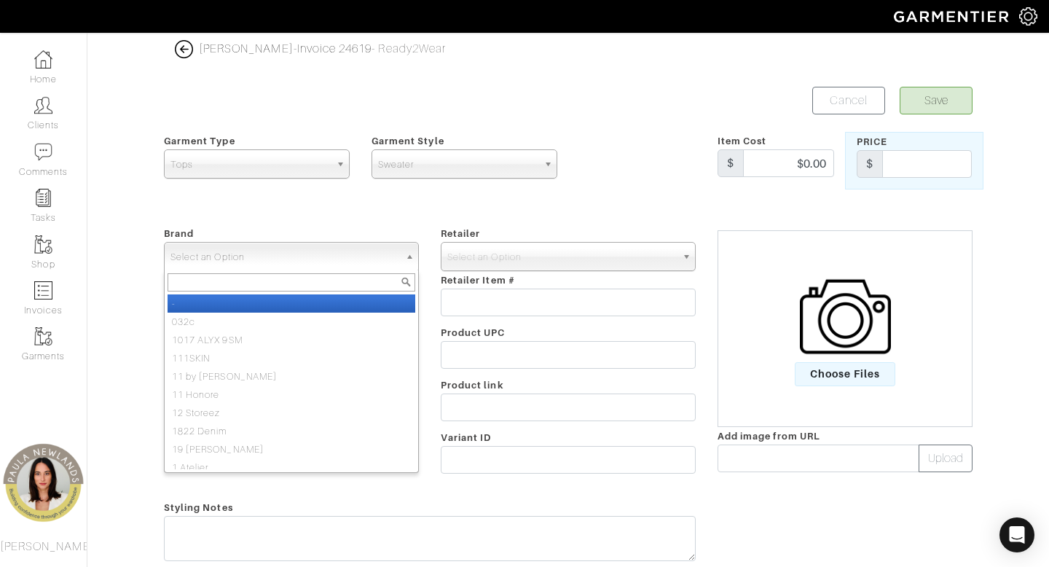
type input "r"
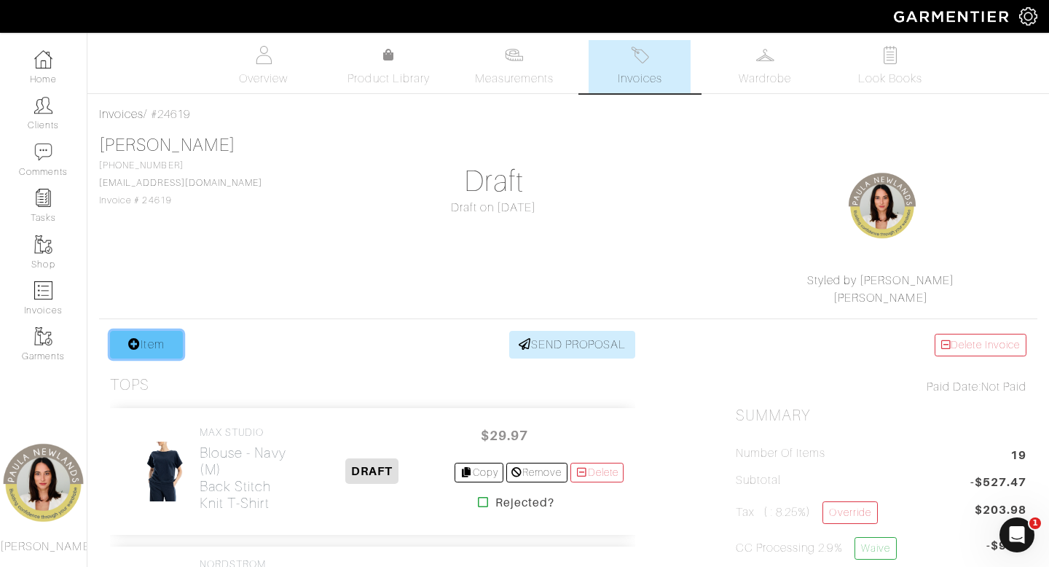
click at [174, 347] on link "Item" at bounding box center [146, 345] width 73 height 28
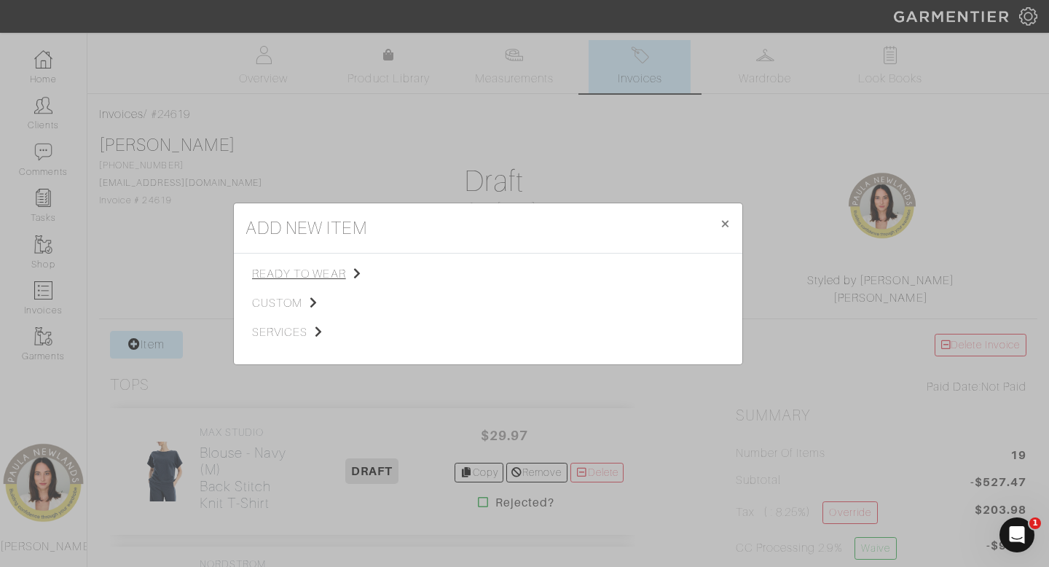
click at [326, 271] on span "ready to wear" at bounding box center [325, 273] width 146 height 17
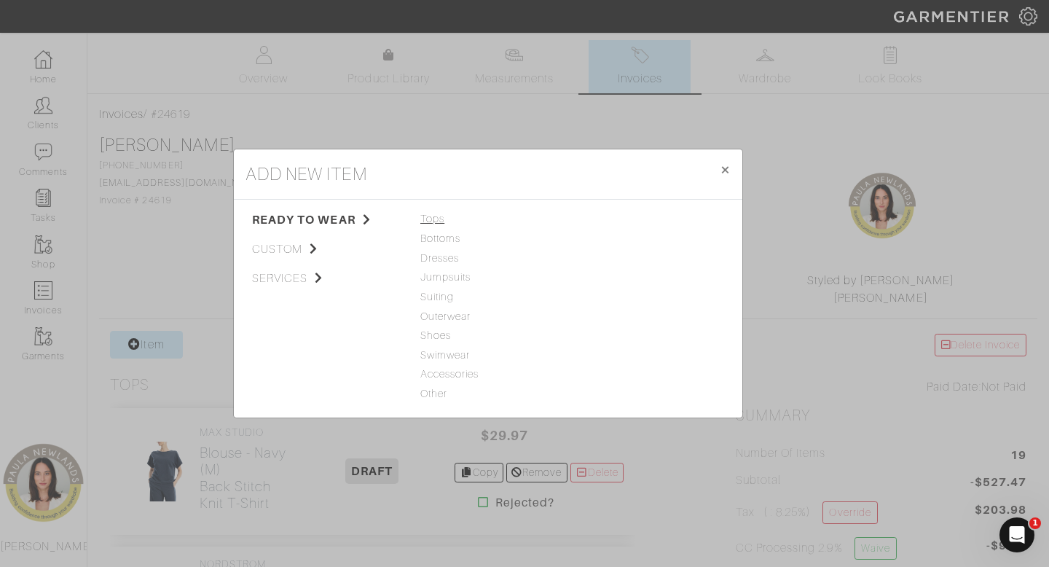
click at [440, 221] on span "Tops" at bounding box center [487, 219] width 135 height 16
click at [613, 219] on link "Tank Top" at bounding box center [601, 219] width 46 height 12
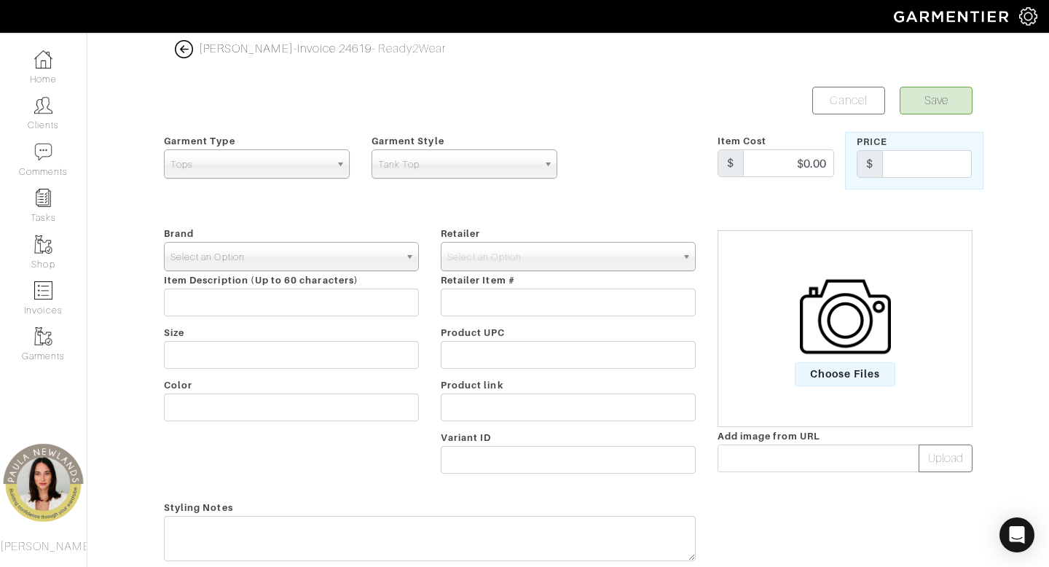
click at [345, 256] on span "Select an Option" at bounding box center [284, 257] width 229 height 29
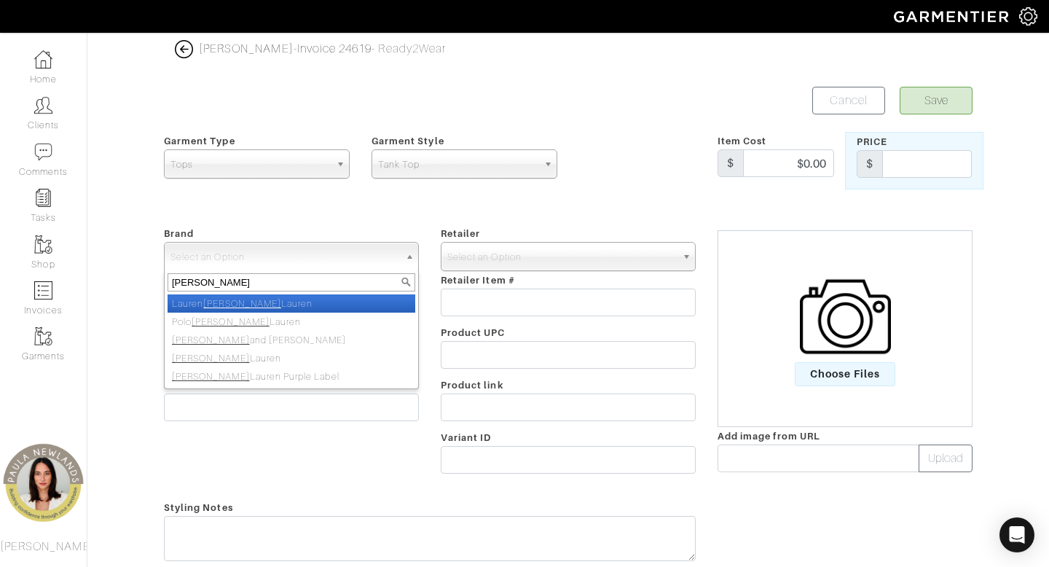
type input "ralph"
click at [310, 302] on li "Lauren Ralph Lauren" at bounding box center [292, 303] width 248 height 18
select select "[PERSON_NAME]"
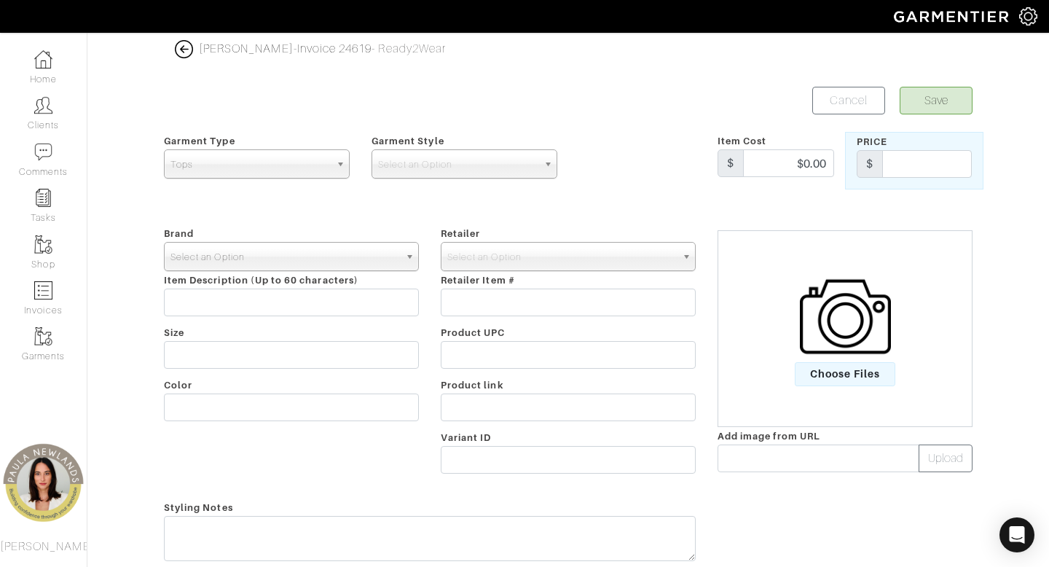
click at [382, 260] on span "Select an Option" at bounding box center [284, 257] width 229 height 29
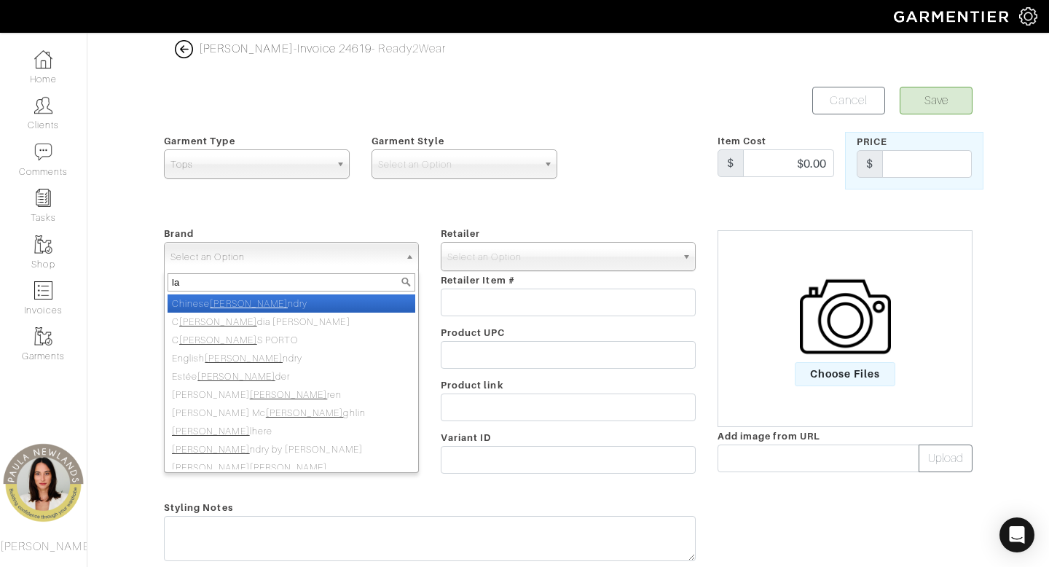
type input "l"
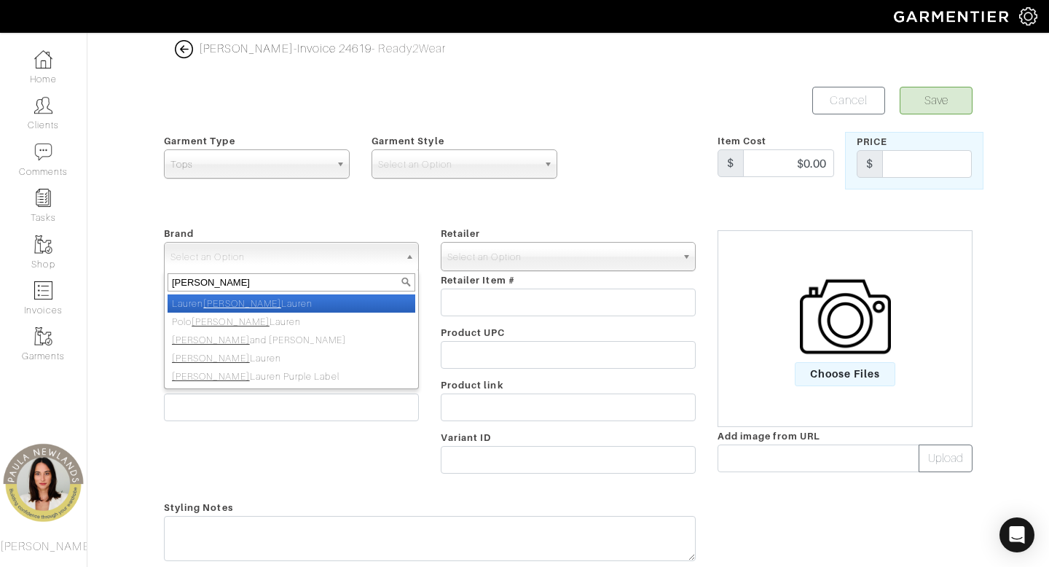
type input "ralph"
click at [358, 306] on li "Lauren Ralph Lauren" at bounding box center [292, 303] width 248 height 18
select select "[PERSON_NAME]"
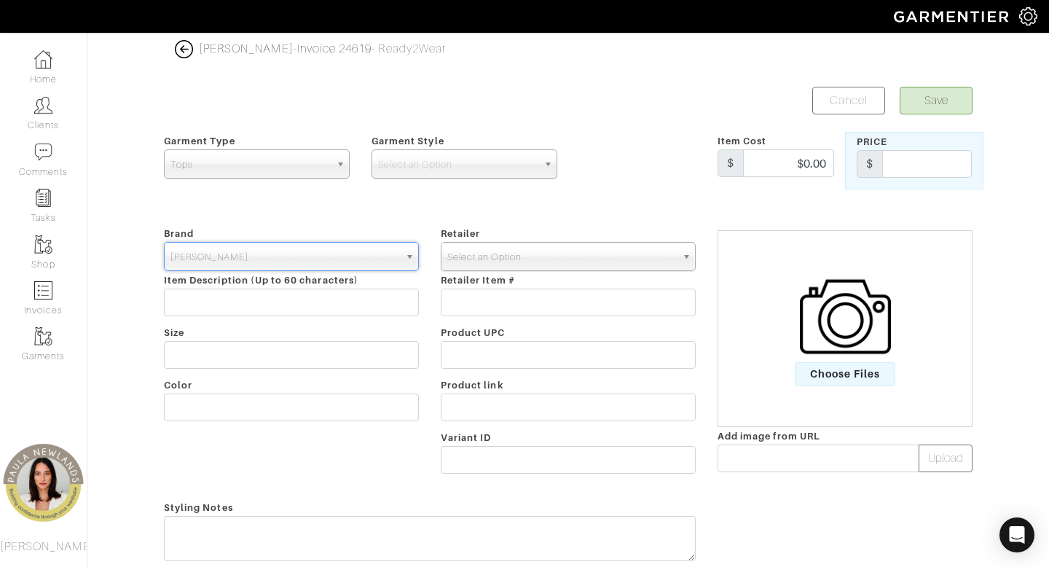
click at [538, 251] on span "Select an Option" at bounding box center [561, 257] width 229 height 29
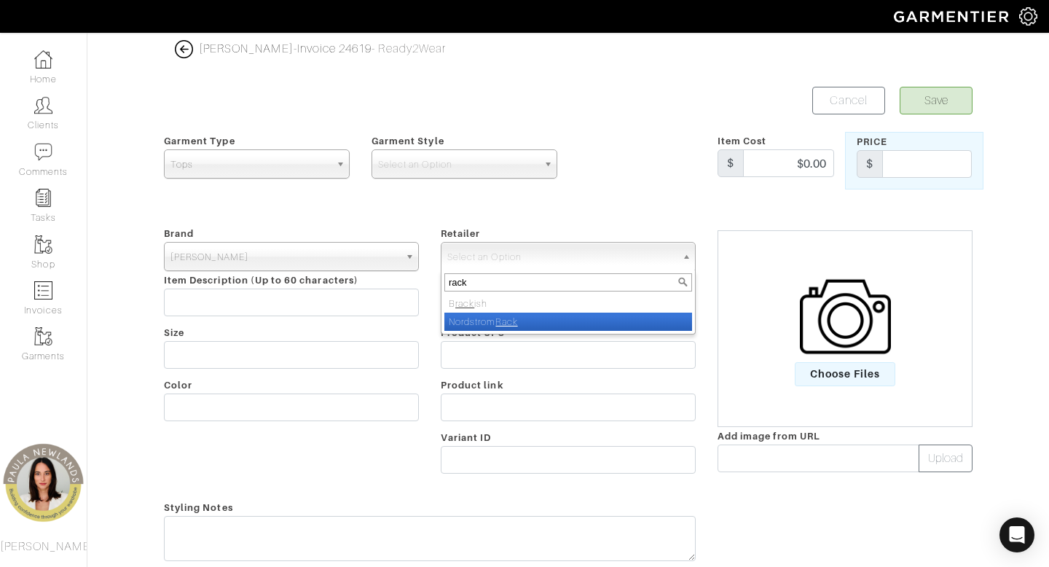
type input "rack"
drag, startPoint x: 522, startPoint y: 326, endPoint x: 408, endPoint y: 343, distance: 115.6
click at [522, 327] on li "Nordstrom Rack" at bounding box center [568, 321] width 248 height 18
select select "4994"
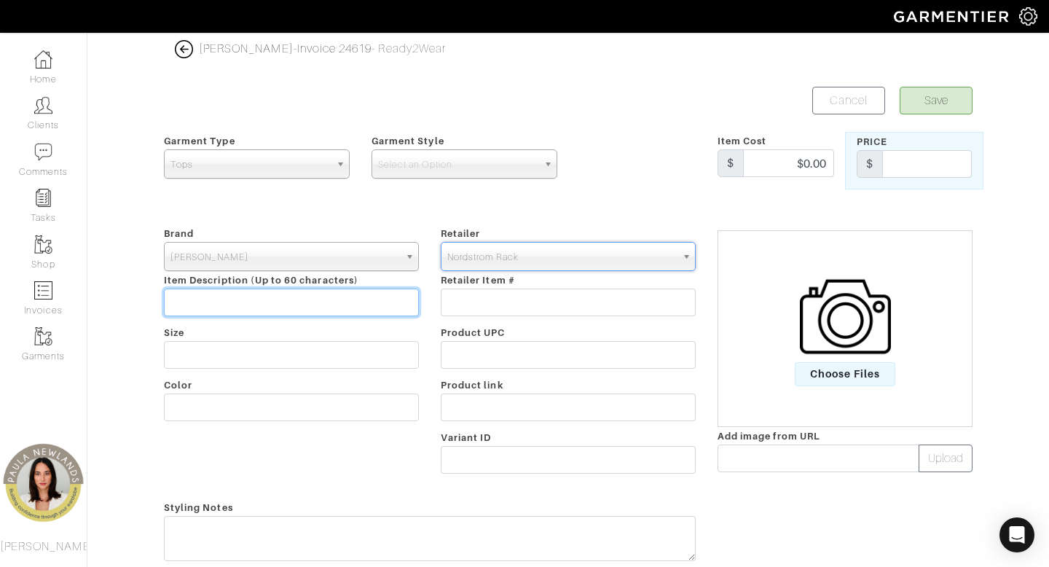
click at [370, 301] on input "text" at bounding box center [291, 302] width 255 height 28
paste input "LINEN/METALLIC-LS CARDIGAN"
drag, startPoint x: 366, startPoint y: 303, endPoint x: 285, endPoint y: 303, distance: 80.9
click at [285, 303] on input "LINEN/METALLIC-LS CARDIGAN" at bounding box center [291, 302] width 255 height 28
type input "LINEN/METALLIC-LS SHELL"
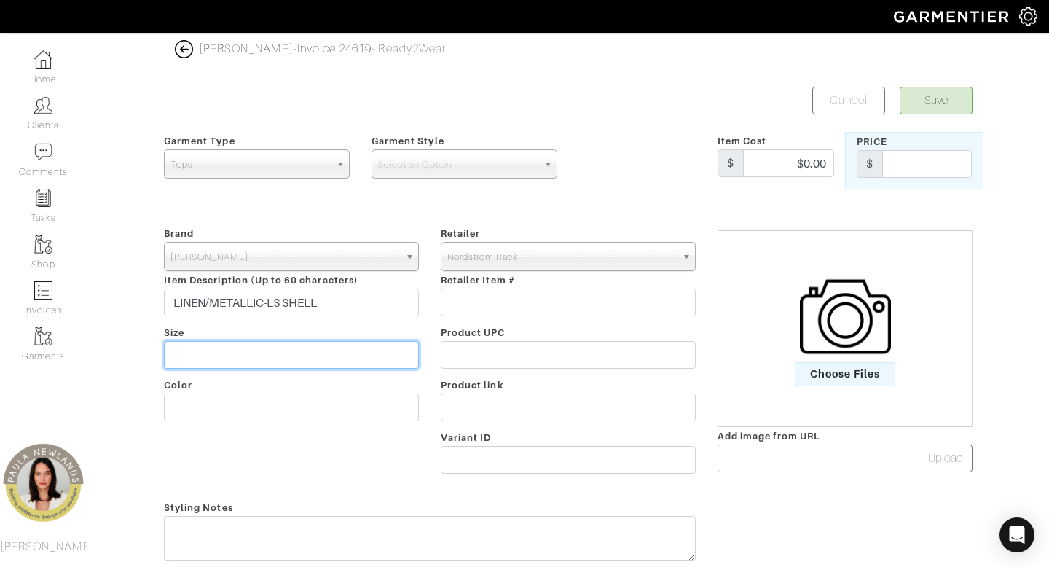
click at [251, 354] on input "text" at bounding box center [291, 355] width 255 height 28
type input "m"
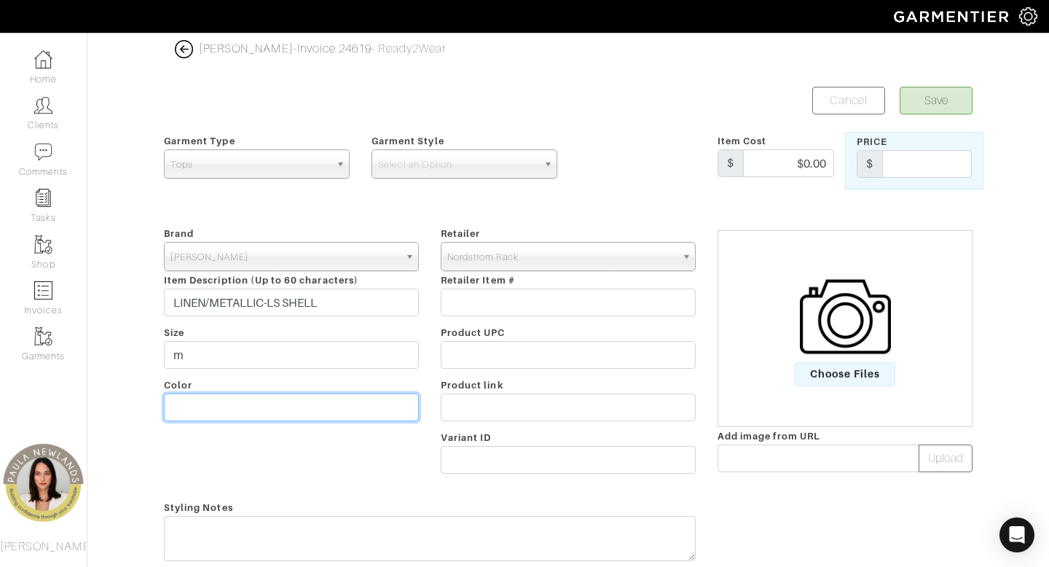
click at [260, 418] on input "text" at bounding box center [291, 407] width 255 height 28
type input "green"
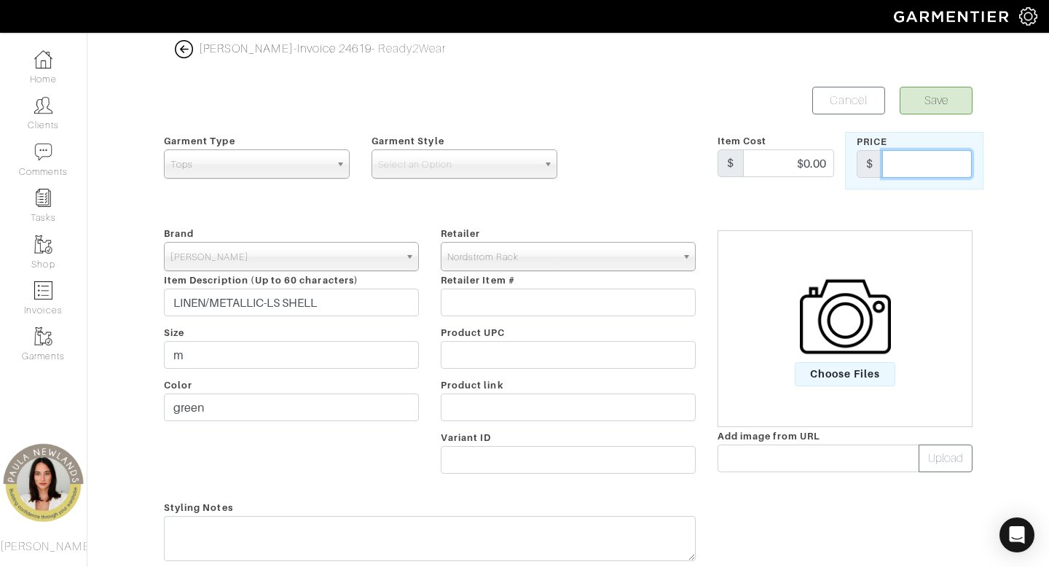
click at [921, 166] on input "text" at bounding box center [927, 164] width 90 height 28
type input "49.97"
click at [954, 103] on button "Save" at bounding box center [936, 101] width 73 height 28
click at [483, 158] on span "Select an Option" at bounding box center [458, 164] width 160 height 29
click at [483, 165] on span "Select an Option" at bounding box center [458, 164] width 160 height 29
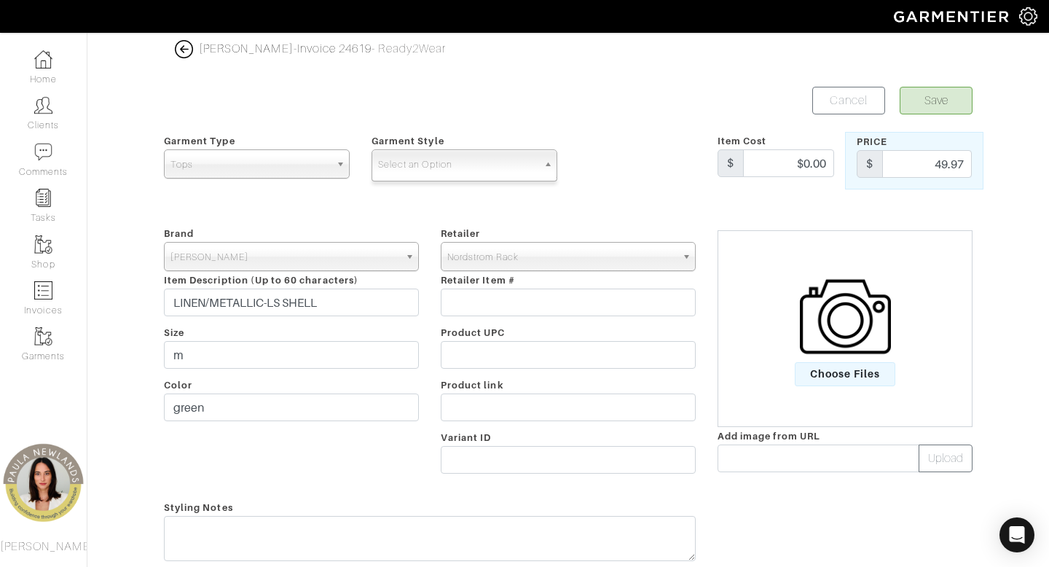
click at [483, 165] on span "Select an Option" at bounding box center [458, 164] width 160 height 29
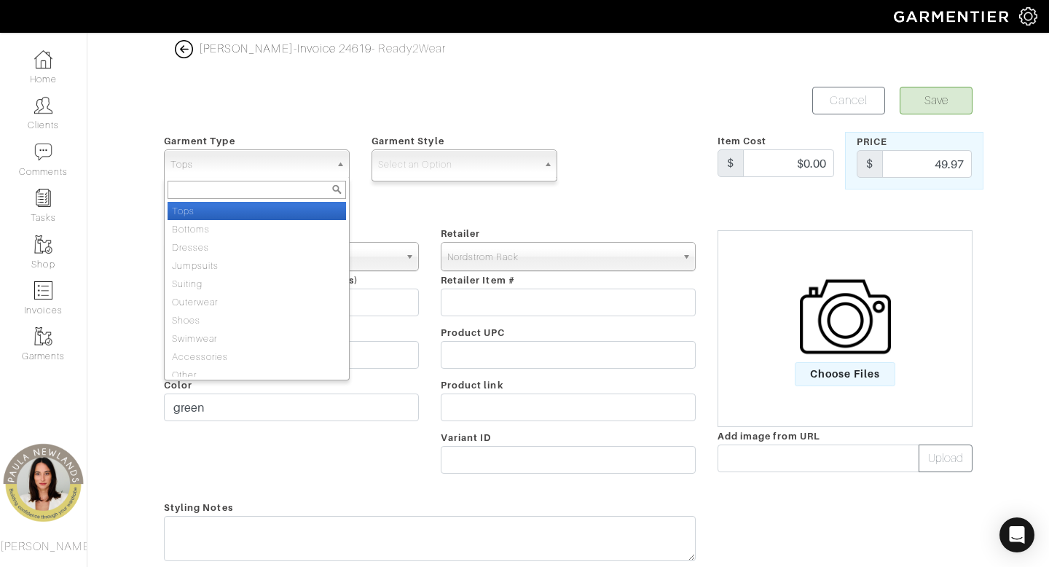
click at [270, 165] on span "Tops" at bounding box center [250, 164] width 160 height 29
click at [262, 213] on li "Tops" at bounding box center [257, 211] width 178 height 18
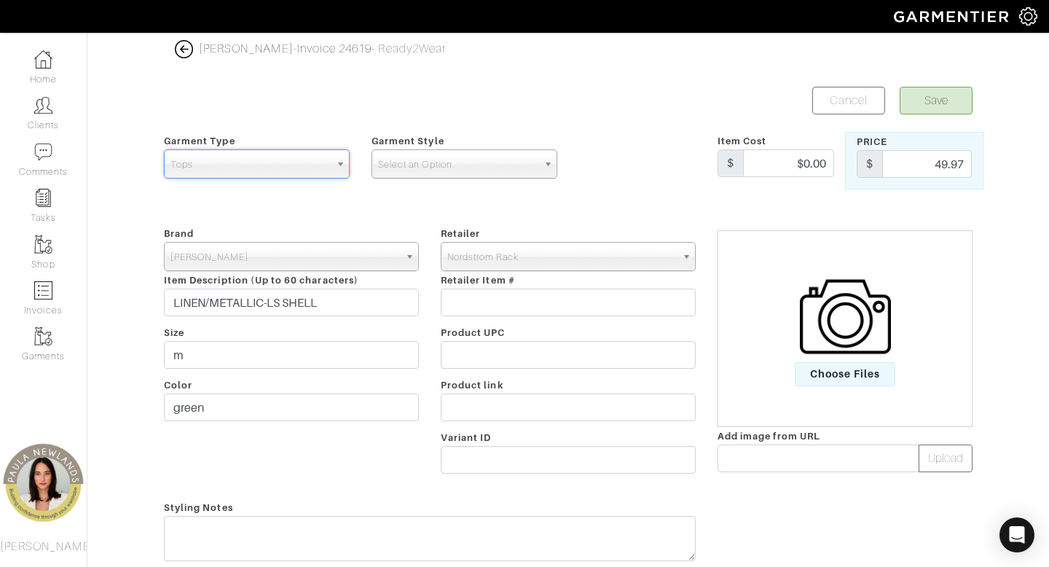
click at [468, 167] on span "Select an Option" at bounding box center [458, 164] width 160 height 29
click at [931, 104] on button "Save" at bounding box center [936, 101] width 73 height 28
click at [525, 150] on span "Select an Option" at bounding box center [458, 164] width 160 height 29
click at [525, 162] on span "Select an Option" at bounding box center [458, 164] width 160 height 29
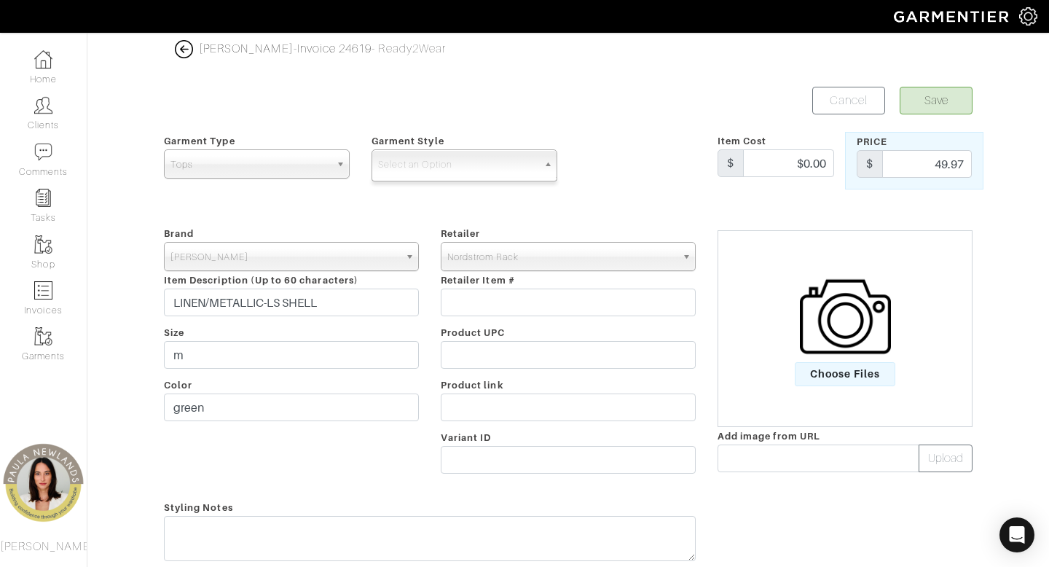
click at [268, 165] on span "Tops" at bounding box center [250, 164] width 160 height 29
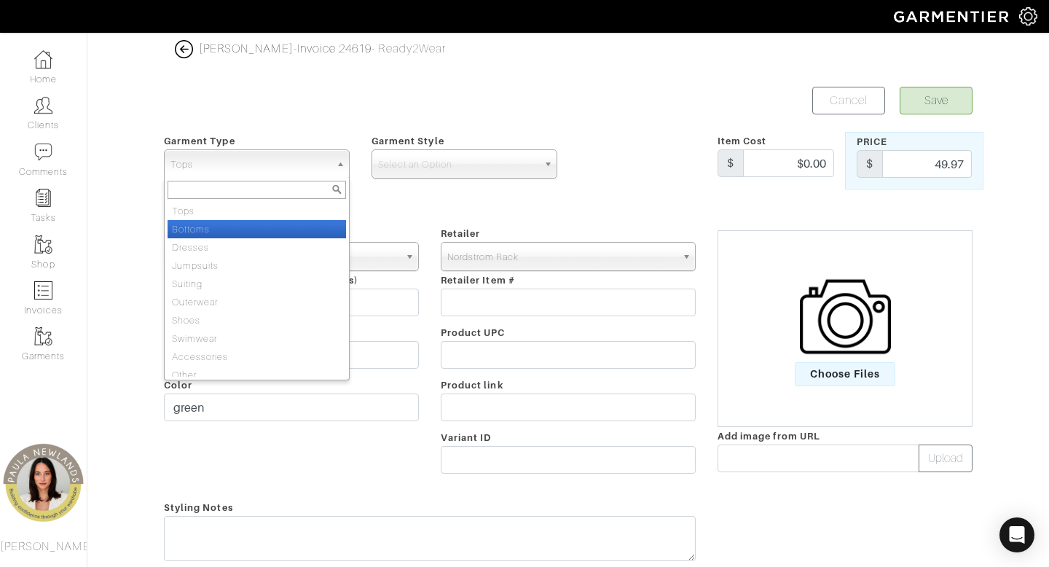
click at [277, 230] on li "Bottoms" at bounding box center [257, 229] width 178 height 18
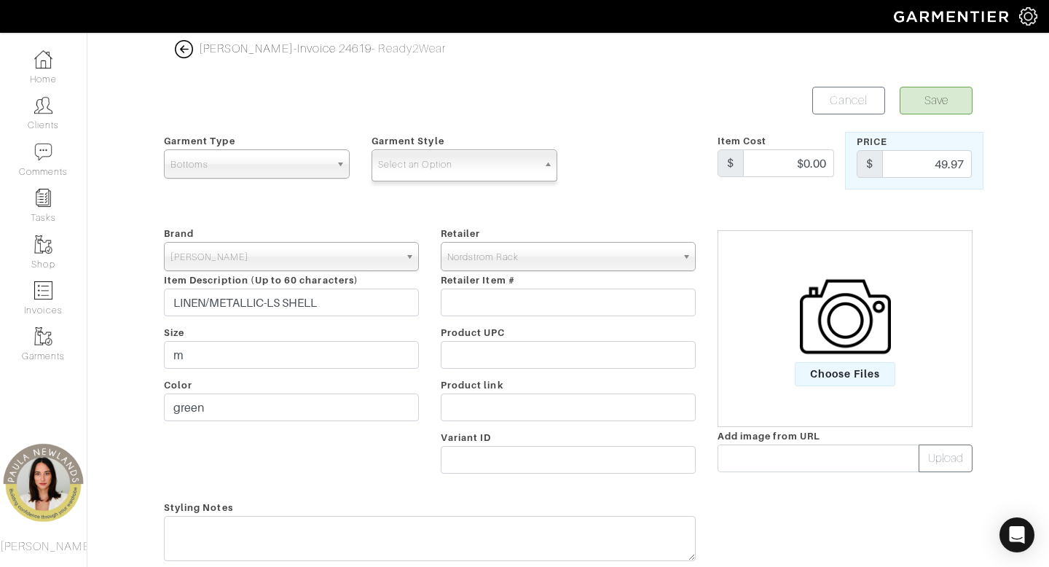
click at [436, 152] on span "Select an Option" at bounding box center [458, 164] width 160 height 29
click at [424, 162] on span "Select an Option" at bounding box center [458, 164] width 160 height 29
click at [399, 197] on form "Save Cancel Garment Type Tops Bottoms Dresses Jumpsuits Suiting Outerwear Shoes…" at bounding box center [568, 348] width 809 height 523
click at [400, 215] on form "Save Cancel Garment Type Tops Bottoms Dresses Jumpsuits Suiting Outerwear Shoes…" at bounding box center [568, 348] width 809 height 523
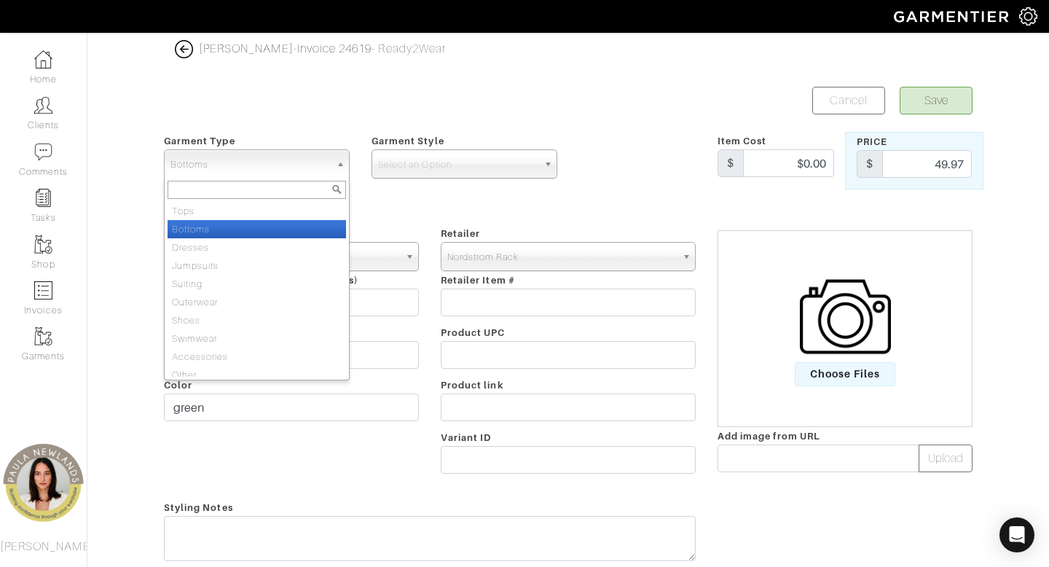
click at [300, 171] on span "Bottoms" at bounding box center [250, 164] width 160 height 29
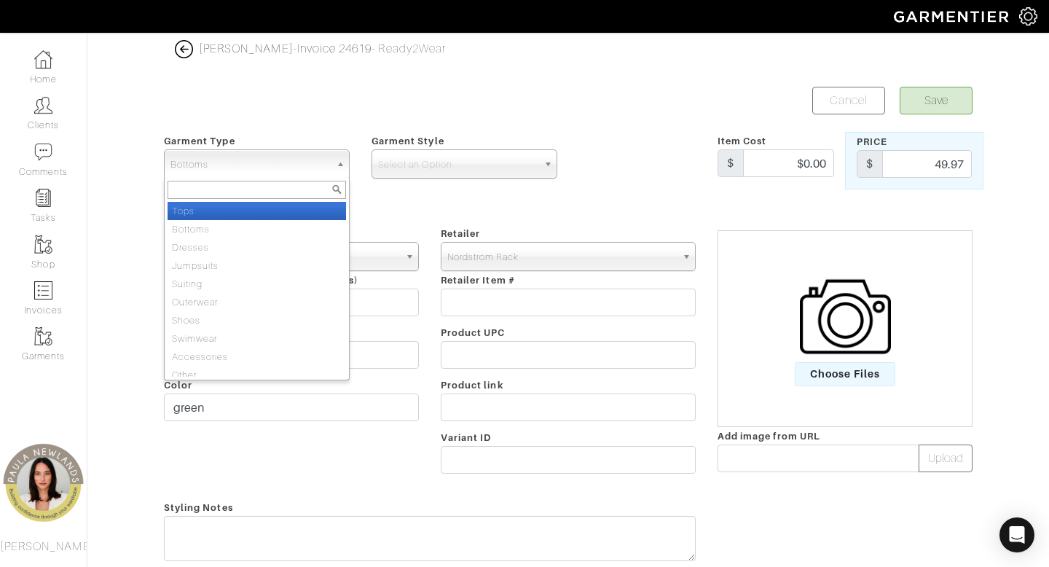
click at [273, 208] on li "Tops" at bounding box center [257, 211] width 178 height 18
select select "1"
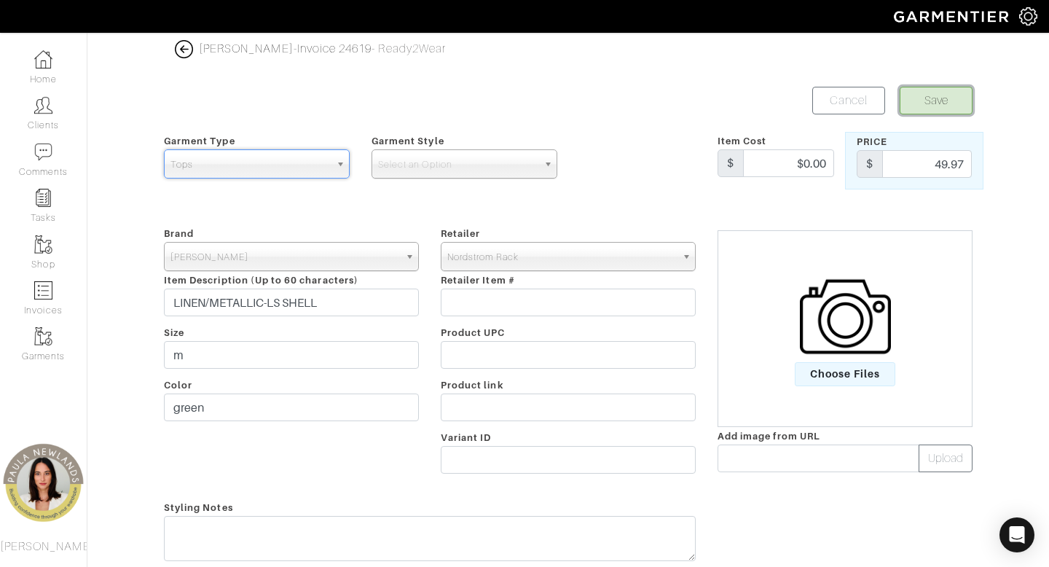
click at [935, 105] on button "Save" at bounding box center [936, 101] width 73 height 28
click at [864, 103] on link "Cancel" at bounding box center [848, 101] width 73 height 28
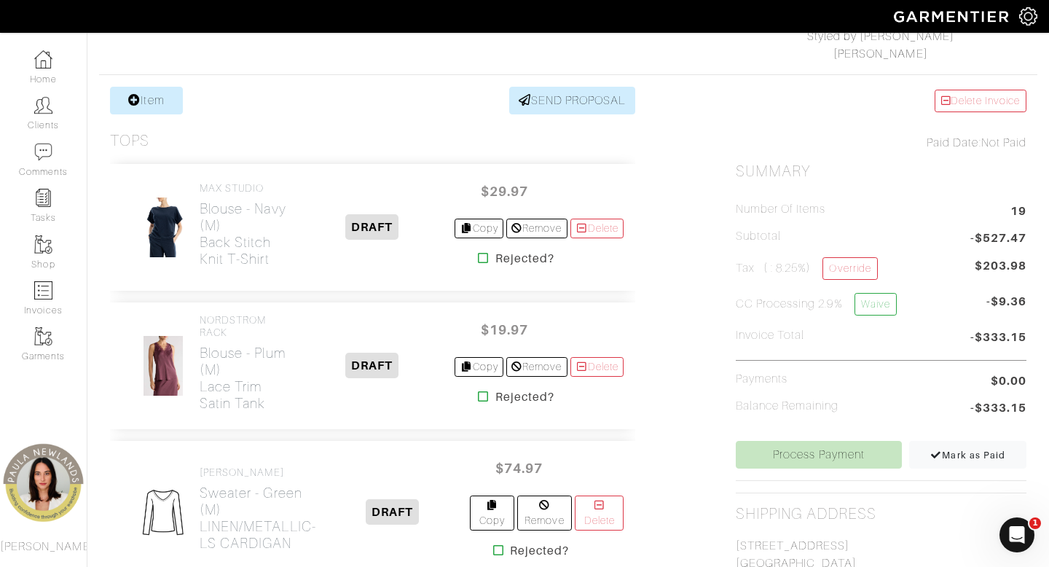
scroll to position [231, 0]
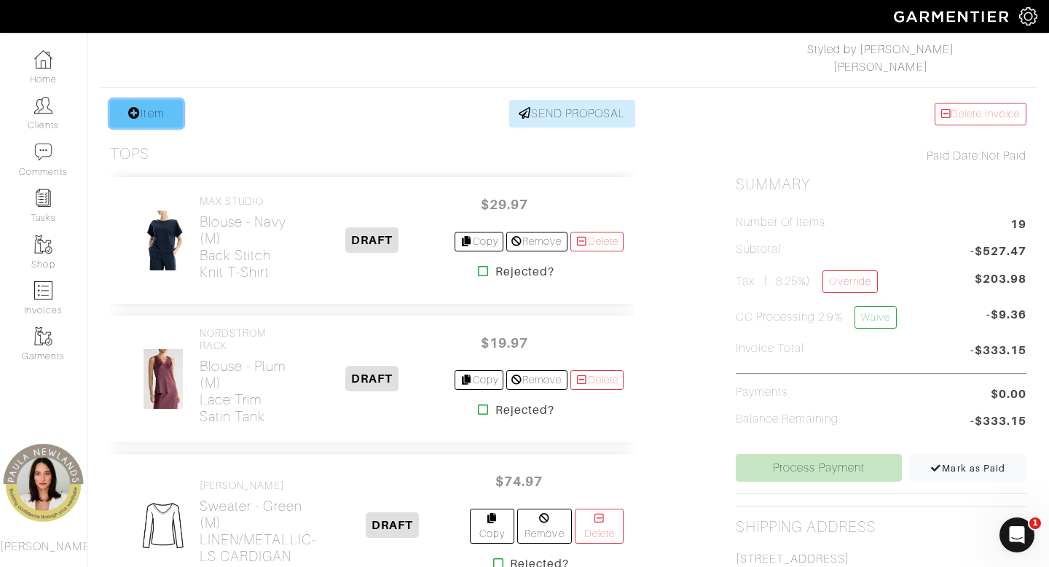
click at [172, 120] on link "Item" at bounding box center [146, 114] width 73 height 28
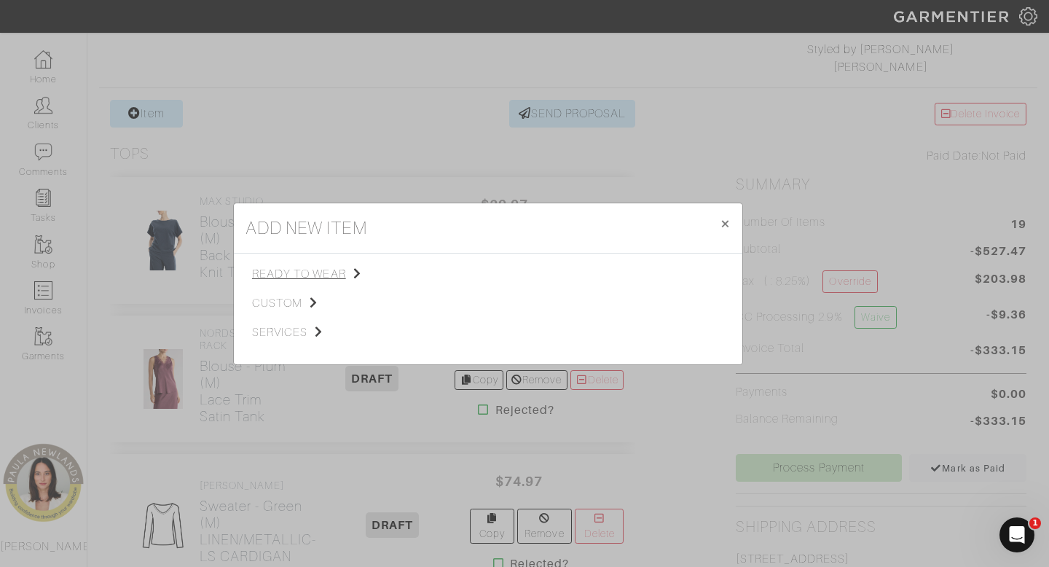
click at [315, 265] on span "ready to wear" at bounding box center [325, 273] width 146 height 17
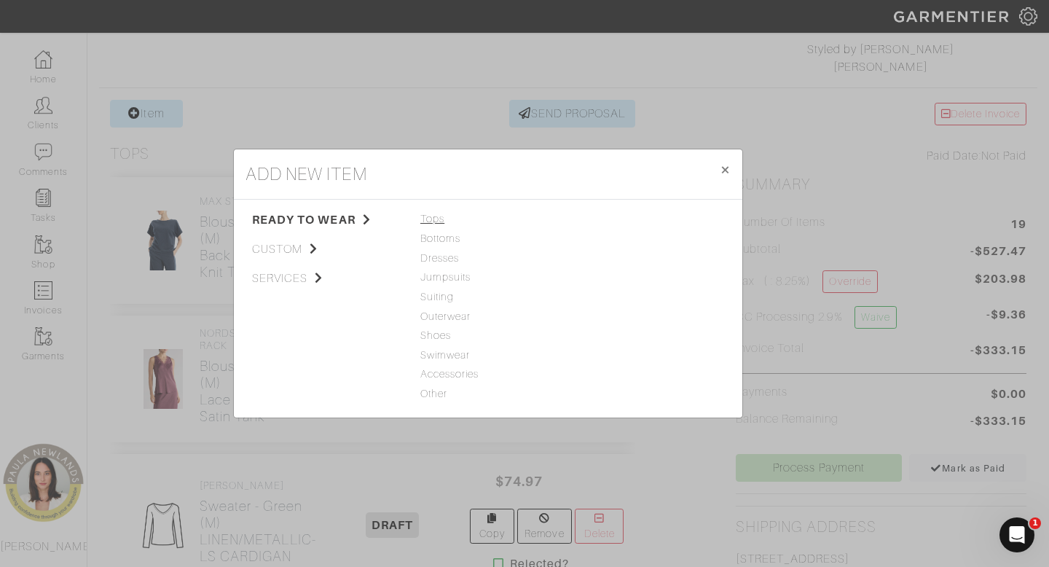
click at [437, 221] on span "Tops" at bounding box center [487, 219] width 135 height 16
click at [608, 216] on link "Tank Top" at bounding box center [601, 219] width 46 height 12
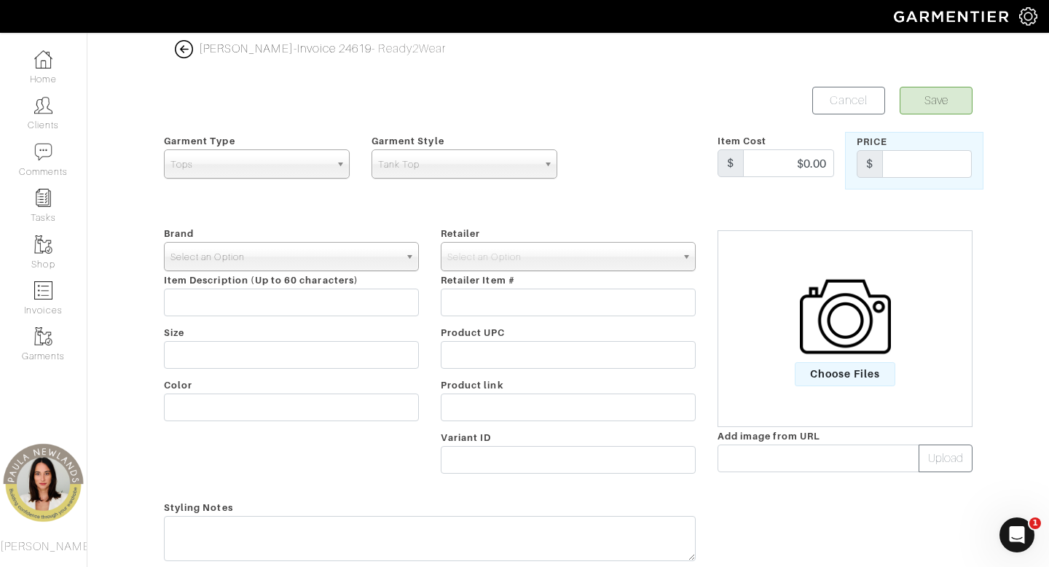
click at [269, 259] on span "Select an Option" at bounding box center [284, 257] width 229 height 29
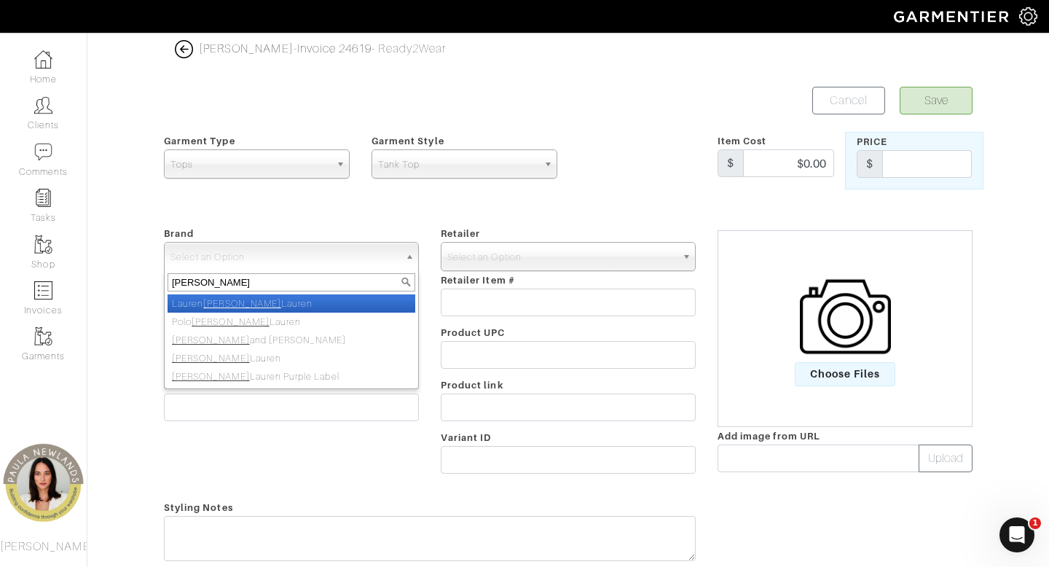
type input "ralph"
click at [192, 302] on li "Lauren Ralph Lauren" at bounding box center [292, 303] width 248 height 18
select select "[PERSON_NAME]"
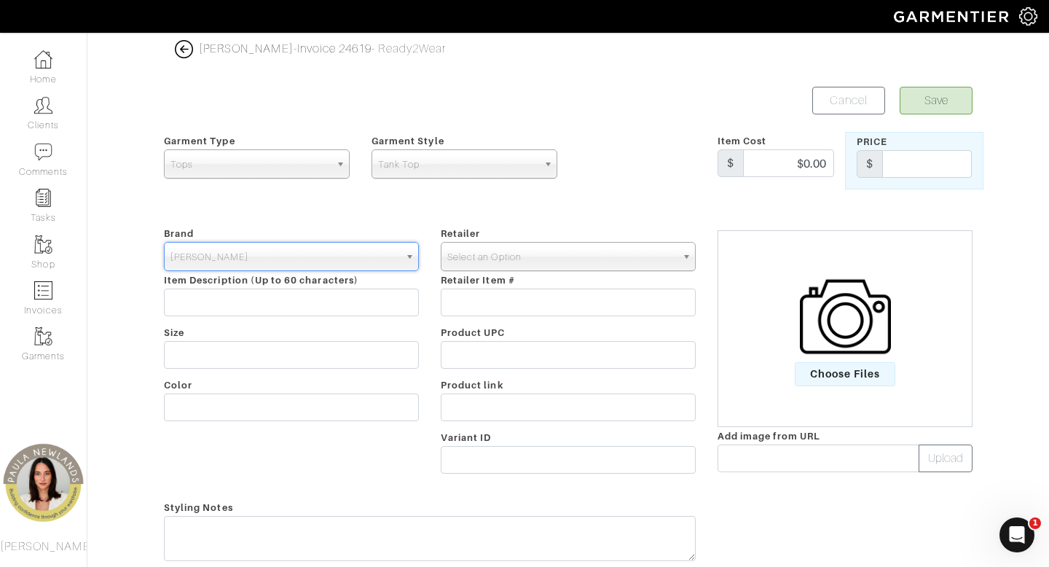
click at [505, 254] on span "Select an Option" at bounding box center [561, 257] width 229 height 29
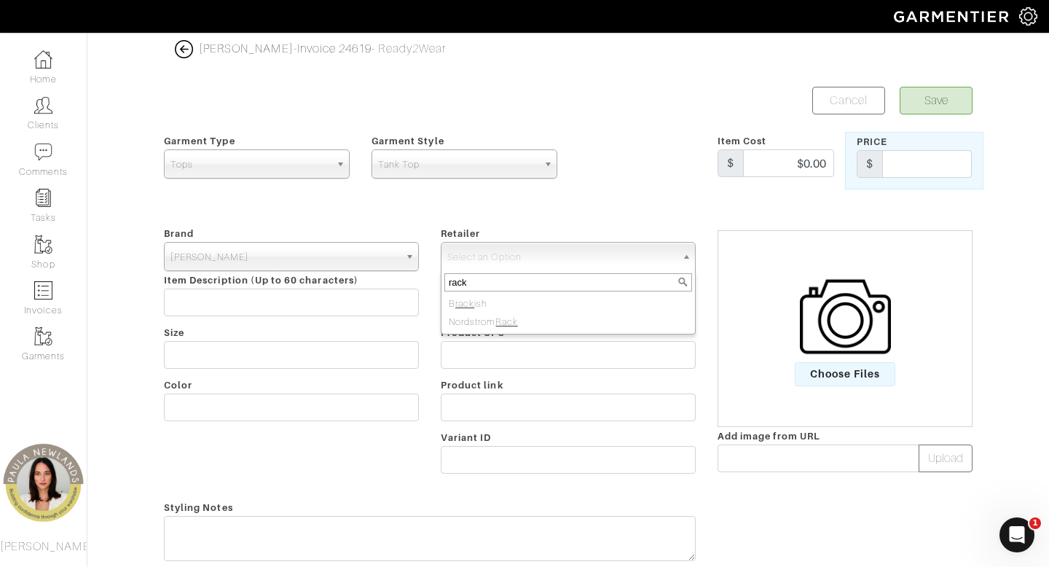
type input "rack"
click at [310, 296] on input "text" at bounding box center [291, 302] width 255 height 28
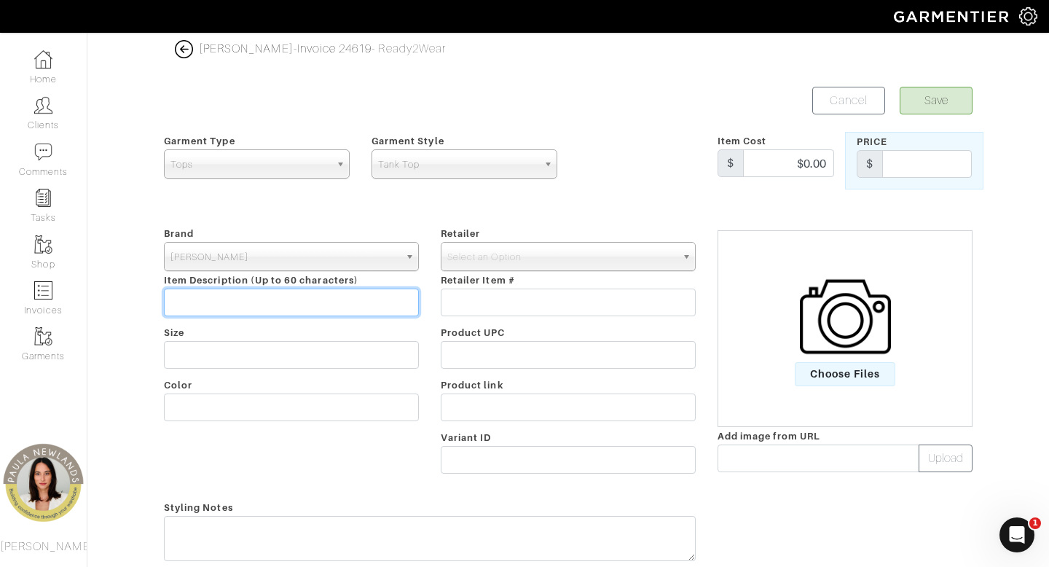
paste input "LINEN/METALLIC-LS CARDIGAN"
drag, startPoint x: 353, startPoint y: 299, endPoint x: 286, endPoint y: 296, distance: 67.8
click at [286, 296] on input "LINEN/METALLIC-LS CARDIGAN" at bounding box center [291, 302] width 255 height 28
type input "LINEN/METALLIC-LS SHELL"
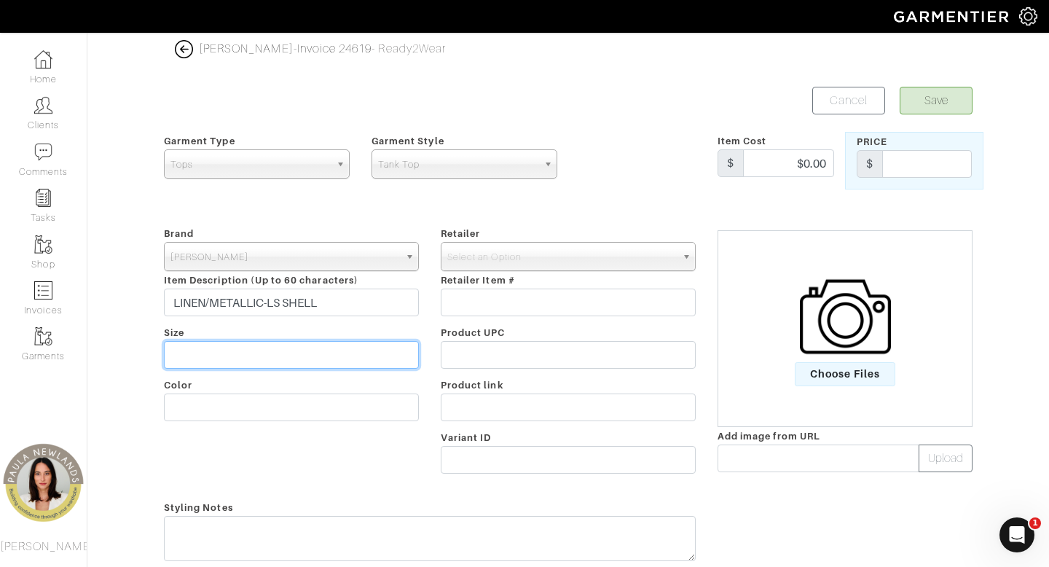
click at [222, 353] on input "text" at bounding box center [291, 355] width 255 height 28
type input "M"
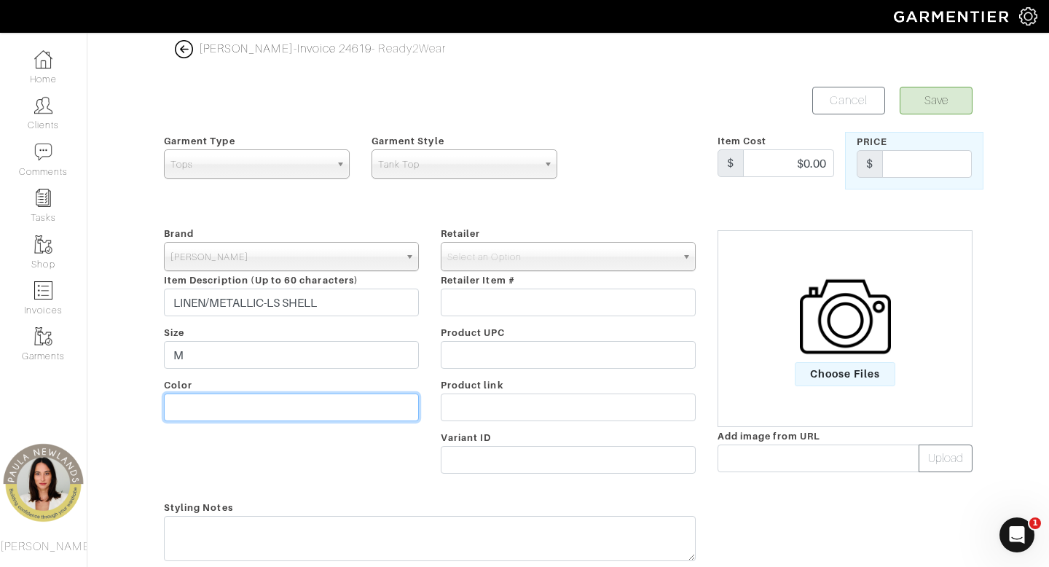
click at [183, 403] on input "text" at bounding box center [291, 407] width 255 height 28
type input "green"
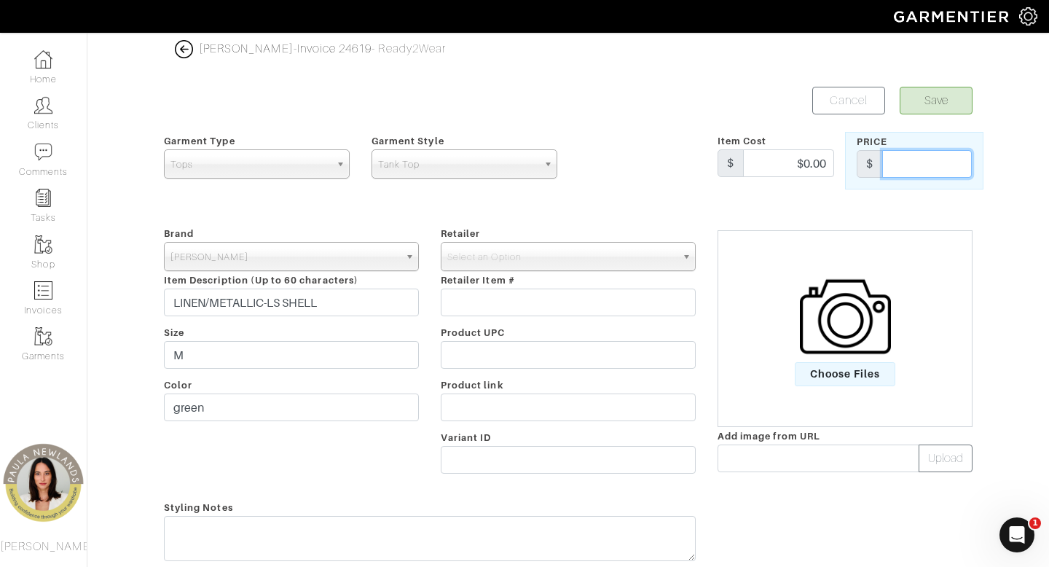
click at [946, 160] on input "text" at bounding box center [927, 164] width 90 height 28
type input "49.97"
click at [943, 454] on button "Upload" at bounding box center [946, 458] width 54 height 28
click at [935, 103] on button "Save" at bounding box center [936, 101] width 73 height 28
click at [634, 253] on span "Select an Option" at bounding box center [561, 257] width 229 height 29
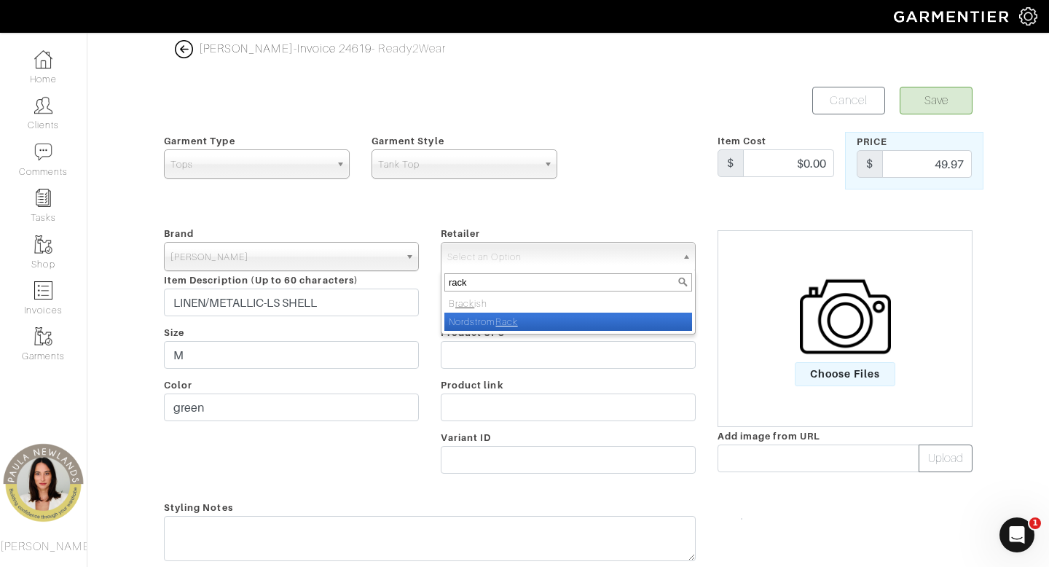
type input "rack"
drag, startPoint x: 591, startPoint y: 323, endPoint x: 716, endPoint y: 279, distance: 132.0
click at [591, 322] on li "Nordstrom Rack" at bounding box center [568, 321] width 248 height 18
select select "4994"
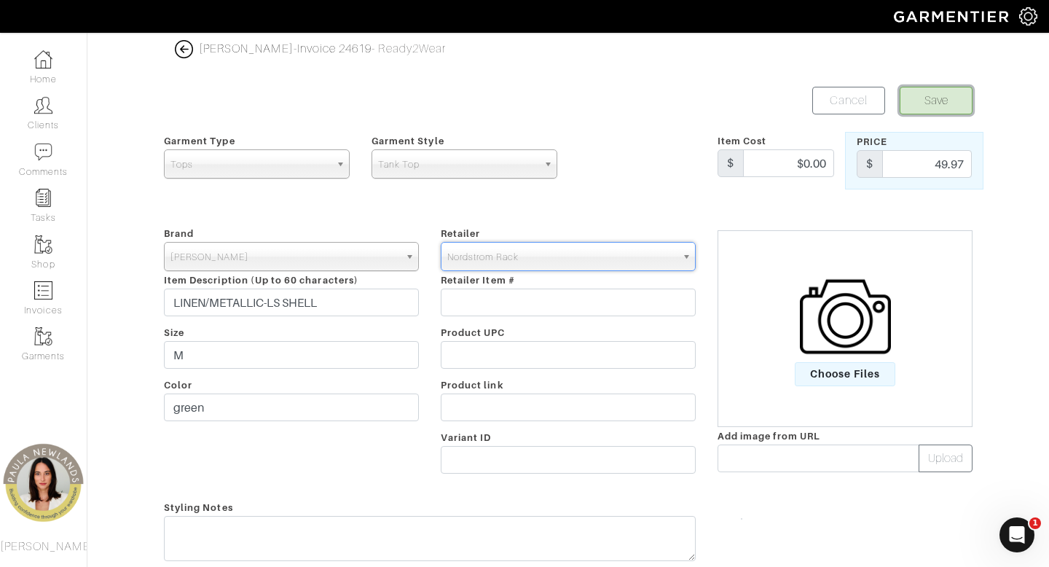
click at [943, 100] on button "Save" at bounding box center [936, 101] width 73 height 28
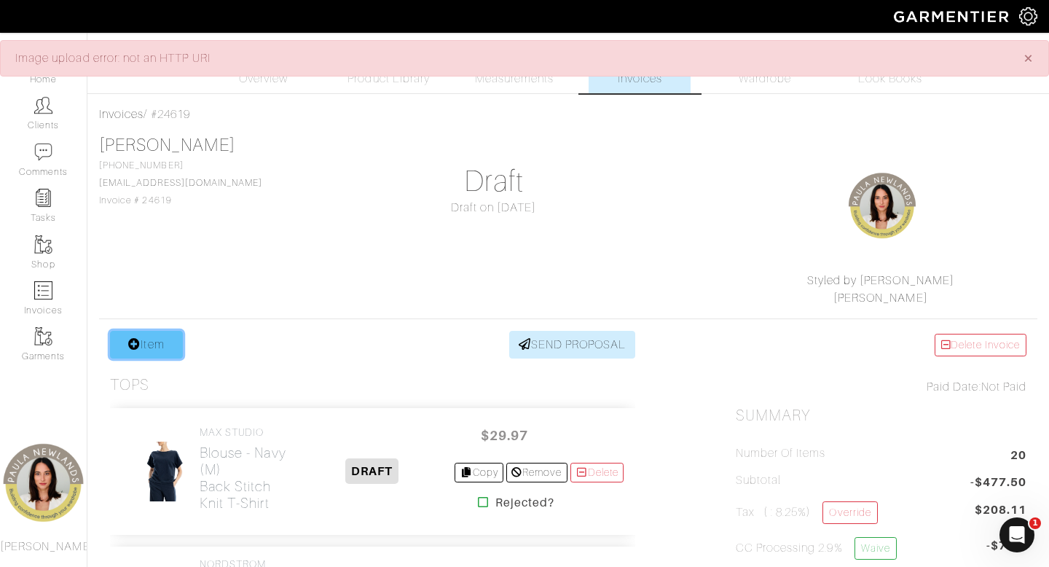
click at [141, 345] on link "Item" at bounding box center [146, 345] width 73 height 28
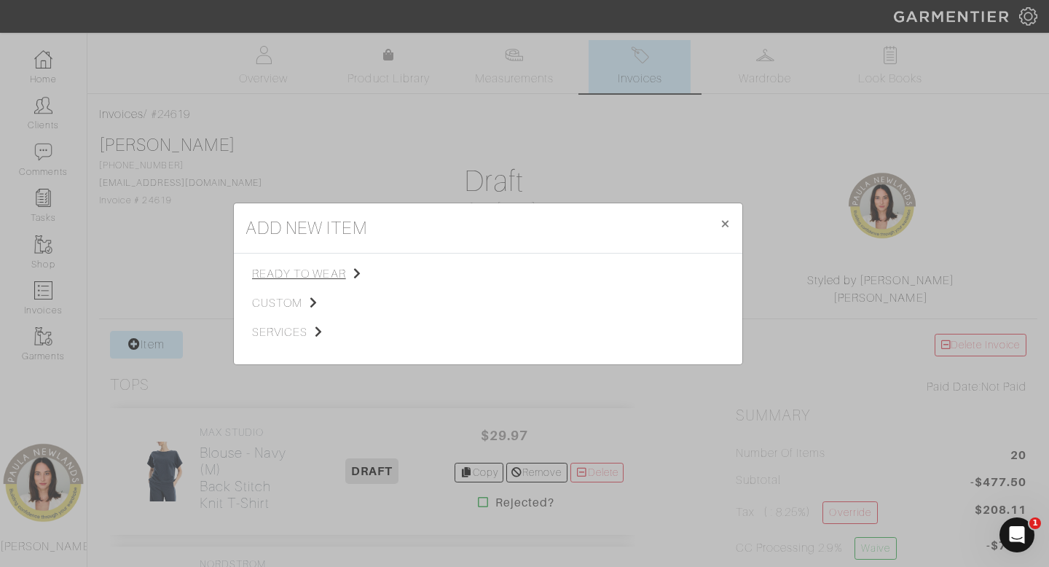
click at [308, 277] on span "ready to wear" at bounding box center [325, 273] width 146 height 17
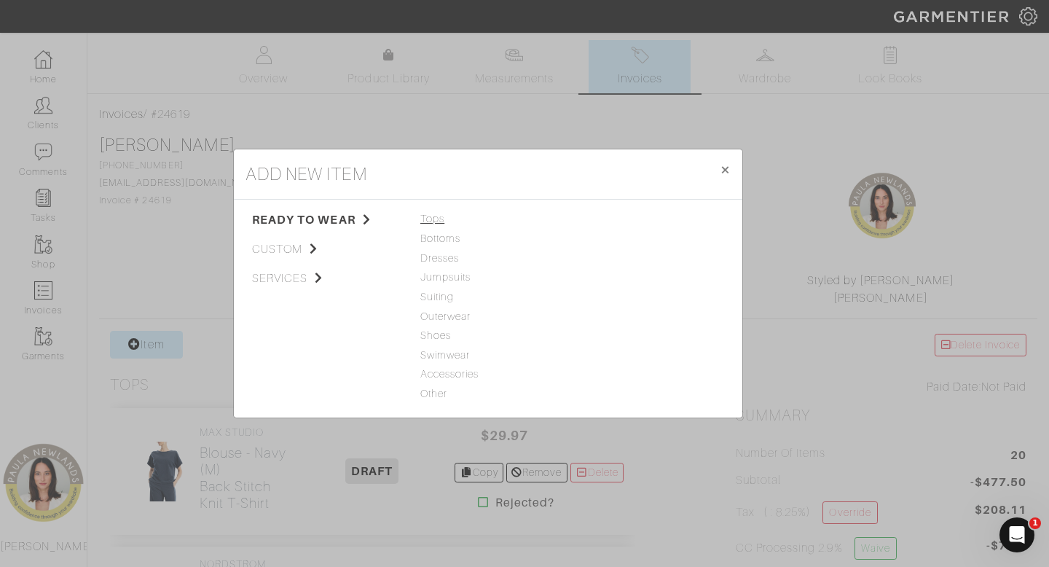
click at [439, 216] on span "Tops" at bounding box center [487, 219] width 135 height 16
click at [595, 278] on link "Blouse" at bounding box center [594, 277] width 33 height 12
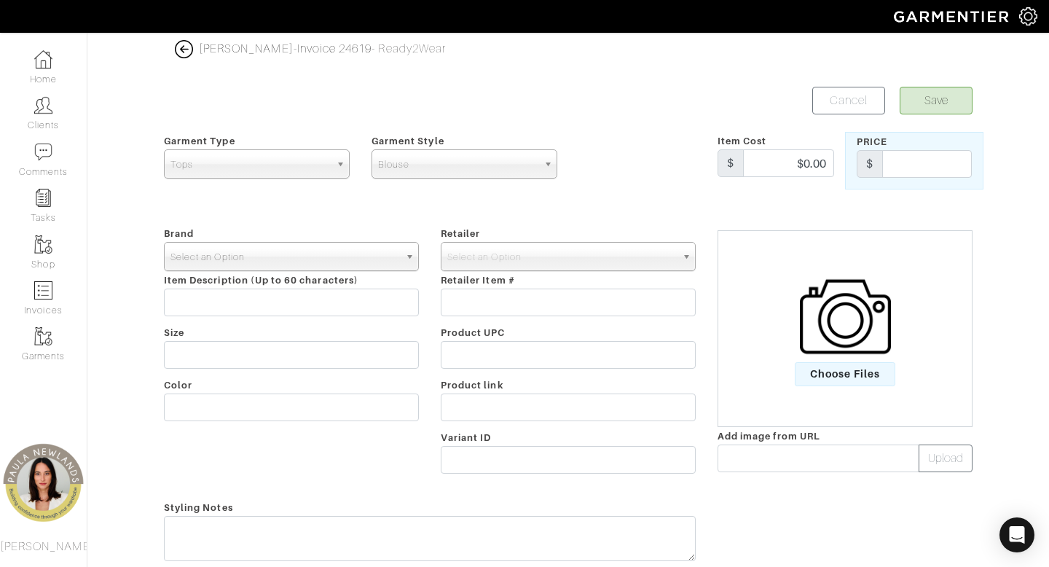
click at [351, 254] on span "Select an Option" at bounding box center [284, 257] width 229 height 29
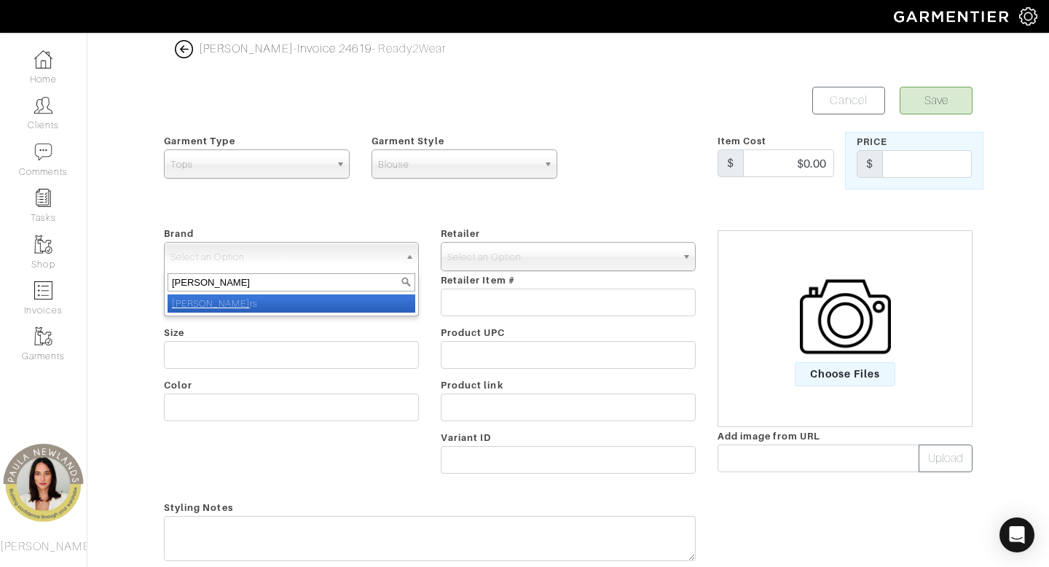
type input "[PERSON_NAME]"
click at [305, 300] on li "Michael Ko rs" at bounding box center [292, 303] width 248 height 18
select select "[PERSON_NAME]"
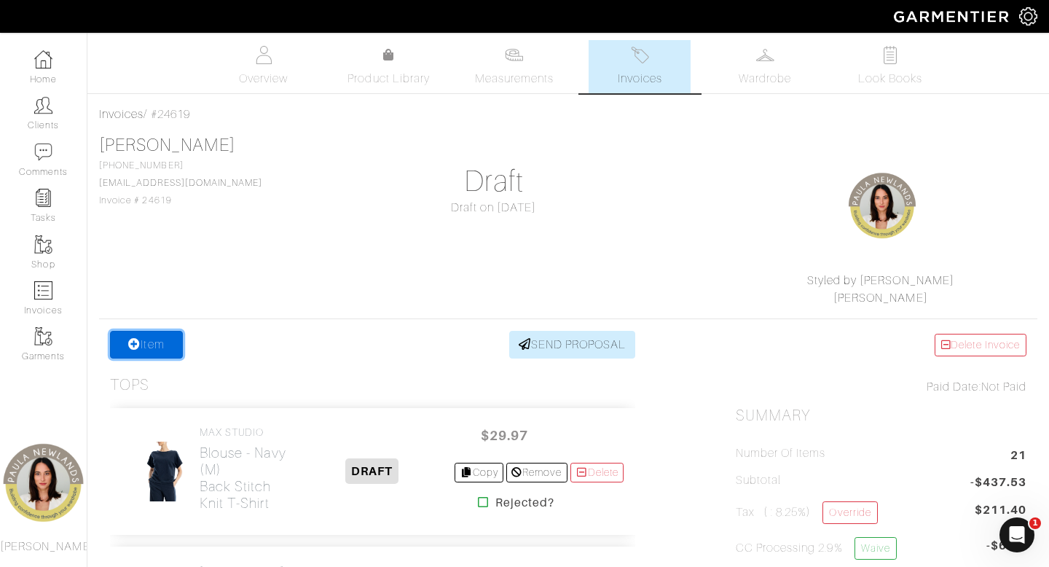
click at [154, 347] on link "Item" at bounding box center [146, 345] width 73 height 28
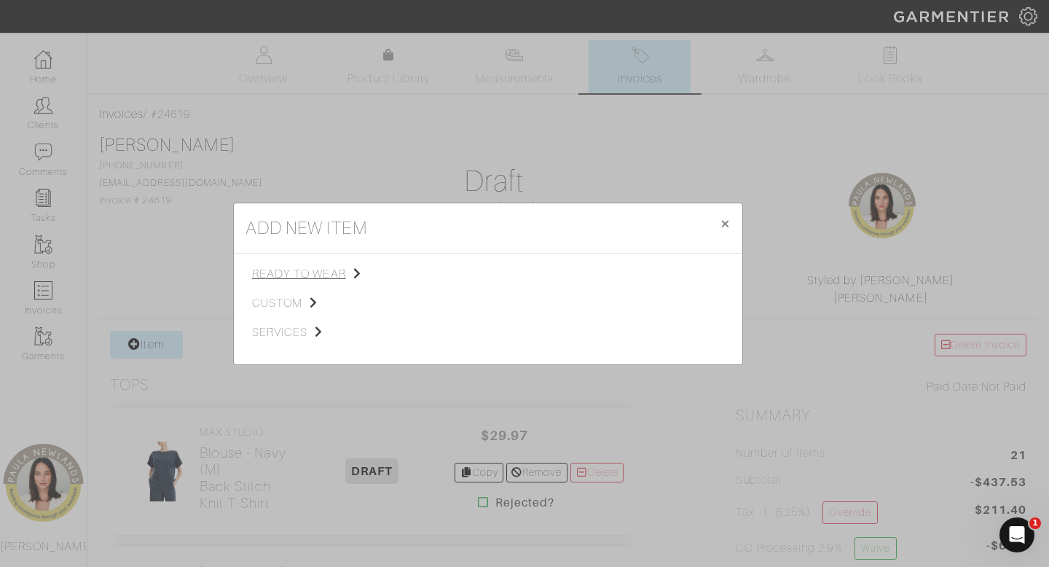
click at [325, 275] on span "ready to wear" at bounding box center [325, 273] width 146 height 17
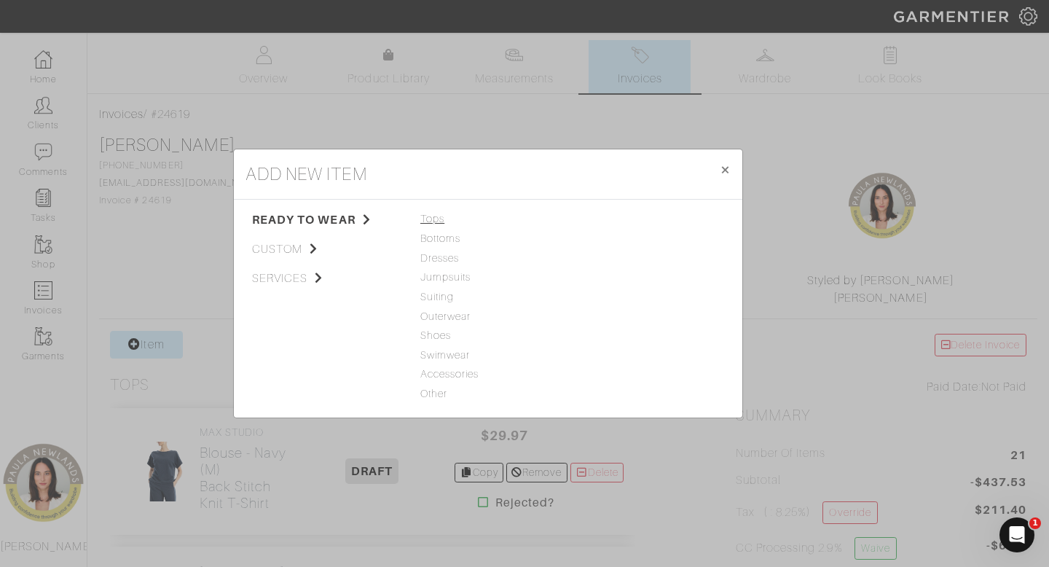
click at [436, 224] on span "Tops" at bounding box center [487, 219] width 135 height 16
click at [609, 239] on link "Sweater" at bounding box center [597, 238] width 39 height 12
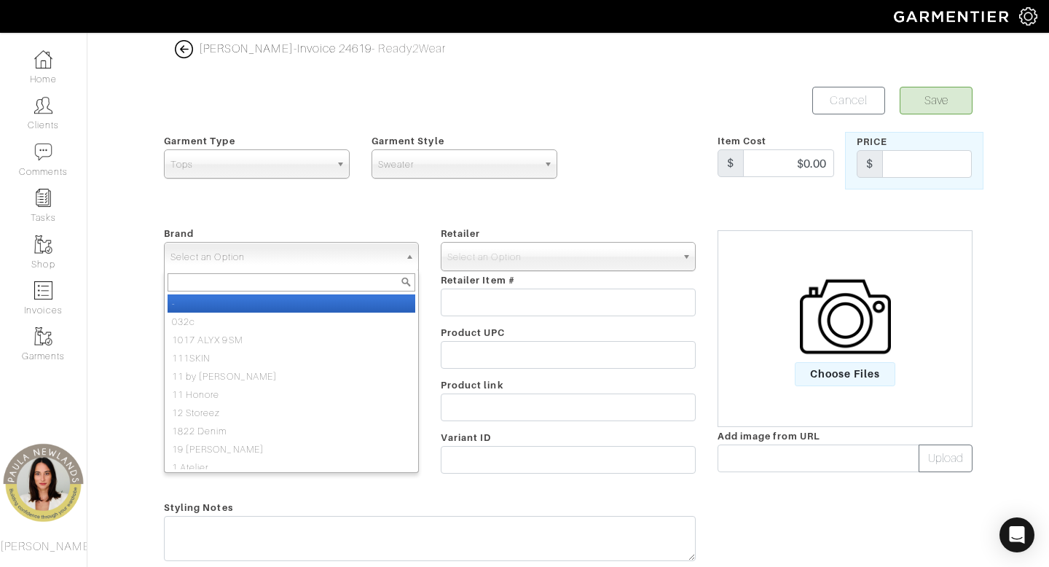
click at [290, 254] on span "Select an Option" at bounding box center [284, 257] width 229 height 29
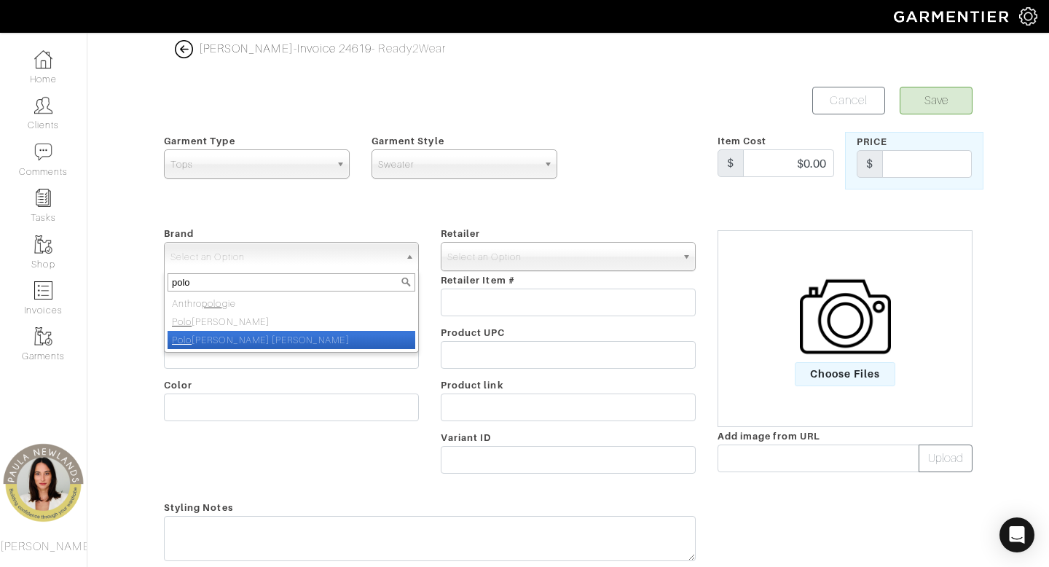
type input "polo"
click at [256, 339] on li "Polo Ralph Lauren" at bounding box center [292, 340] width 248 height 18
select select "[PERSON_NAME] [PERSON_NAME]"
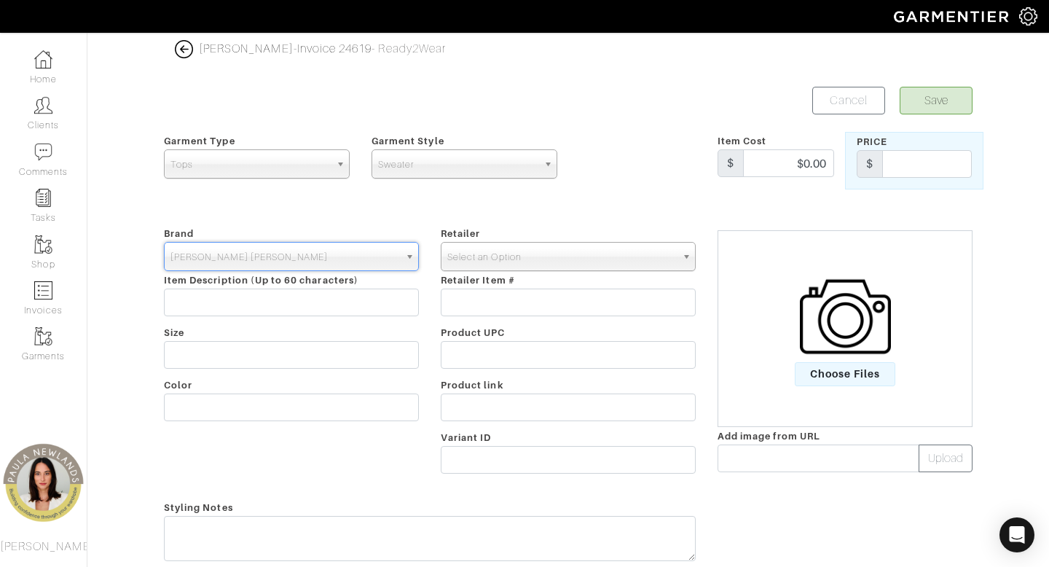
click at [484, 252] on span "Select an Option" at bounding box center [561, 257] width 229 height 29
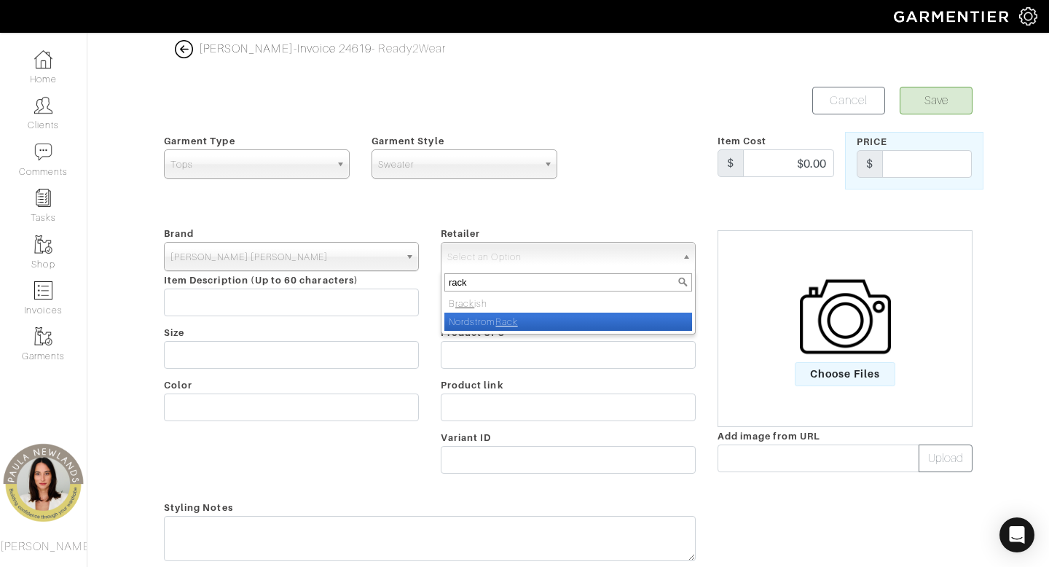
type input "rack"
click at [477, 323] on li "Nordstrom Rack" at bounding box center [568, 321] width 248 height 18
select select "4994"
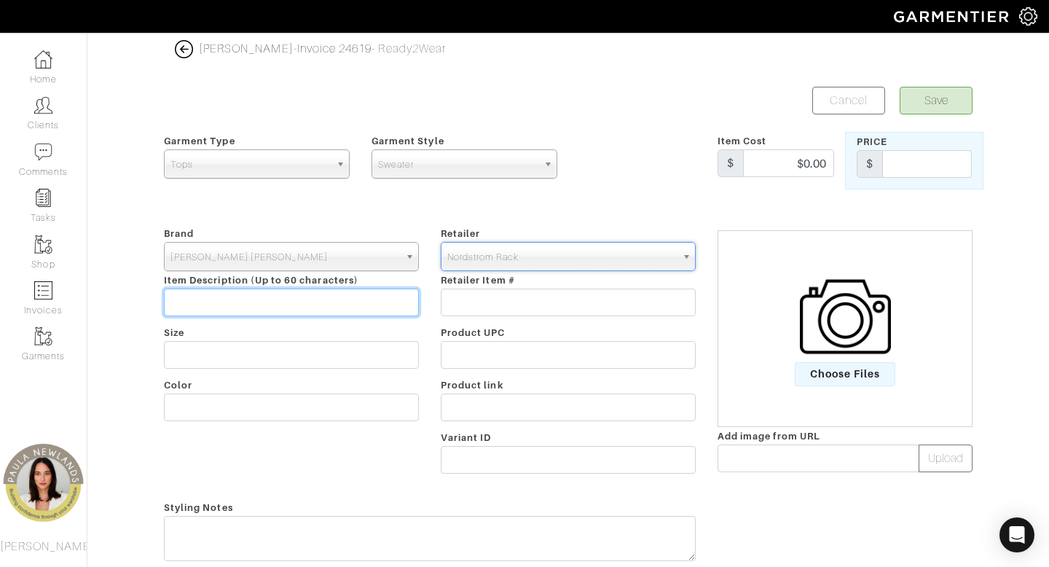
click at [393, 302] on input "text" at bounding box center [291, 302] width 255 height 28
click at [173, 302] on input "stripe t" at bounding box center [291, 302] width 255 height 28
click at [251, 308] on input "navy stripe t" at bounding box center [291, 302] width 255 height 28
type input "navy stripe turtleneck"
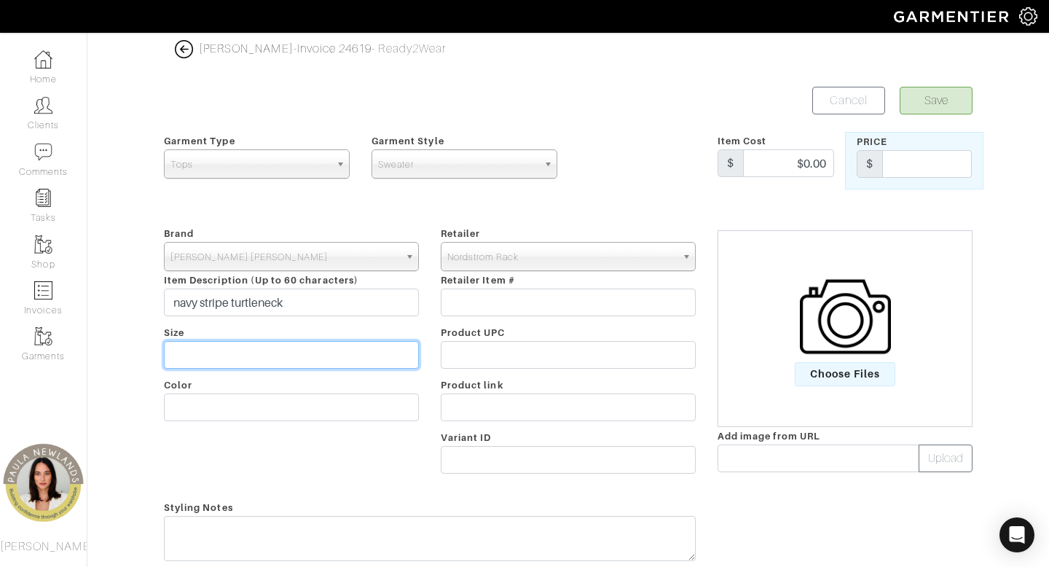
click at [211, 361] on input "text" at bounding box center [291, 355] width 255 height 28
type input "m"
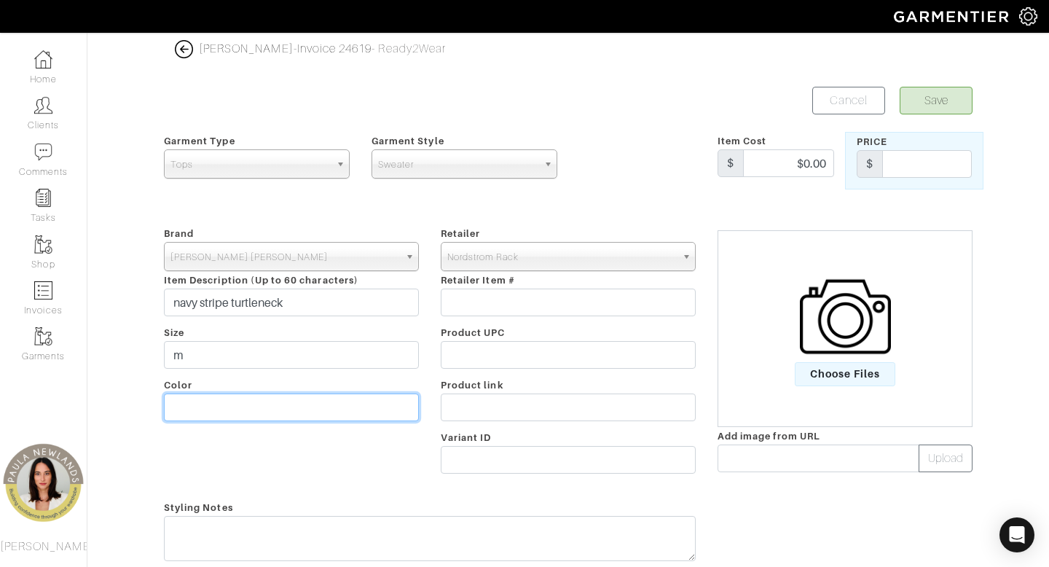
click at [180, 406] on input "text" at bounding box center [291, 407] width 255 height 28
type input "navy/white"
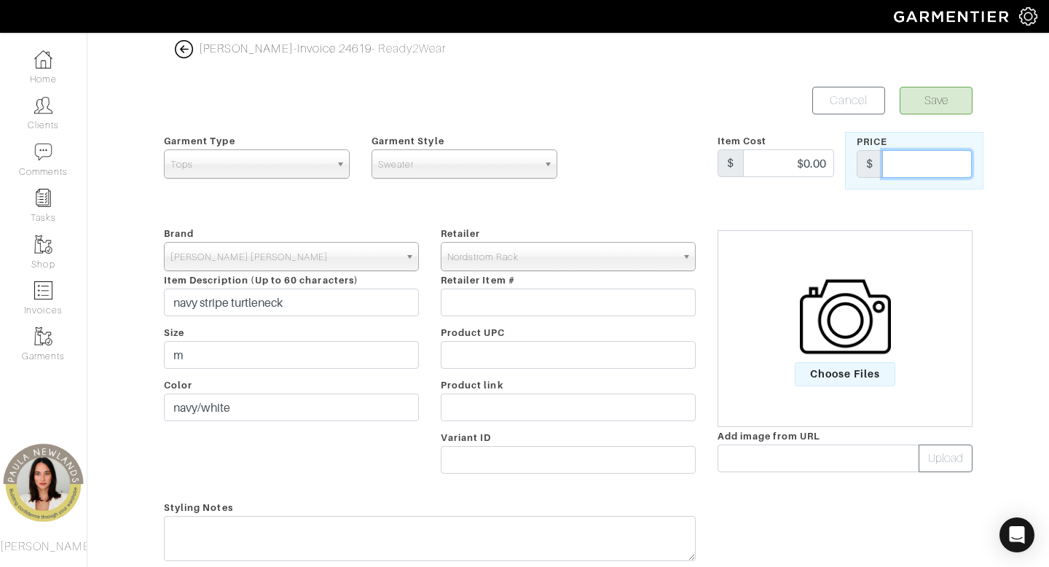
click at [909, 156] on input "text" at bounding box center [927, 164] width 90 height 28
type input "49.97"
click at [937, 101] on button "Save" at bounding box center [936, 101] width 73 height 28
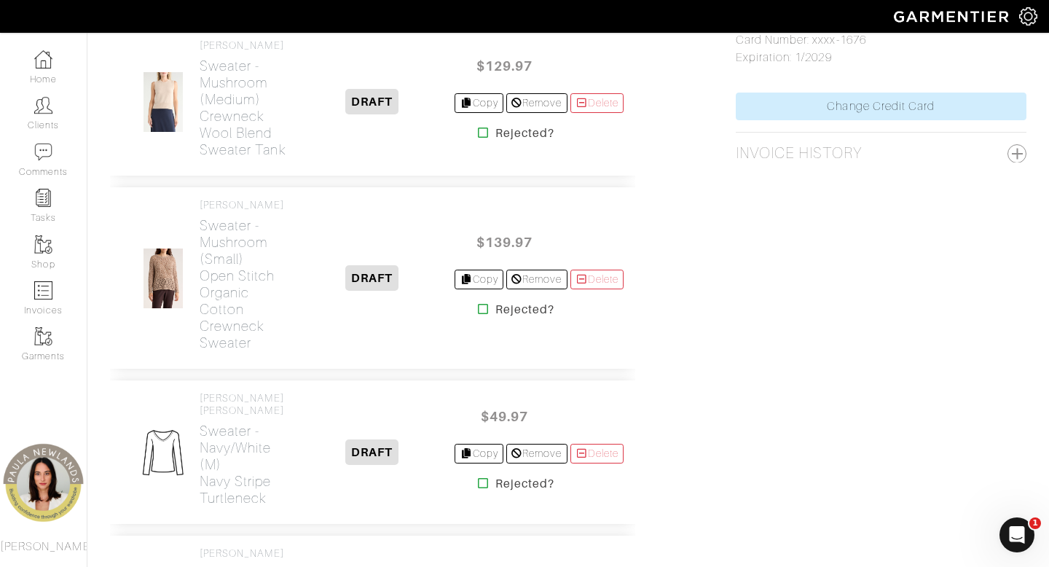
scroll to position [946, 0]
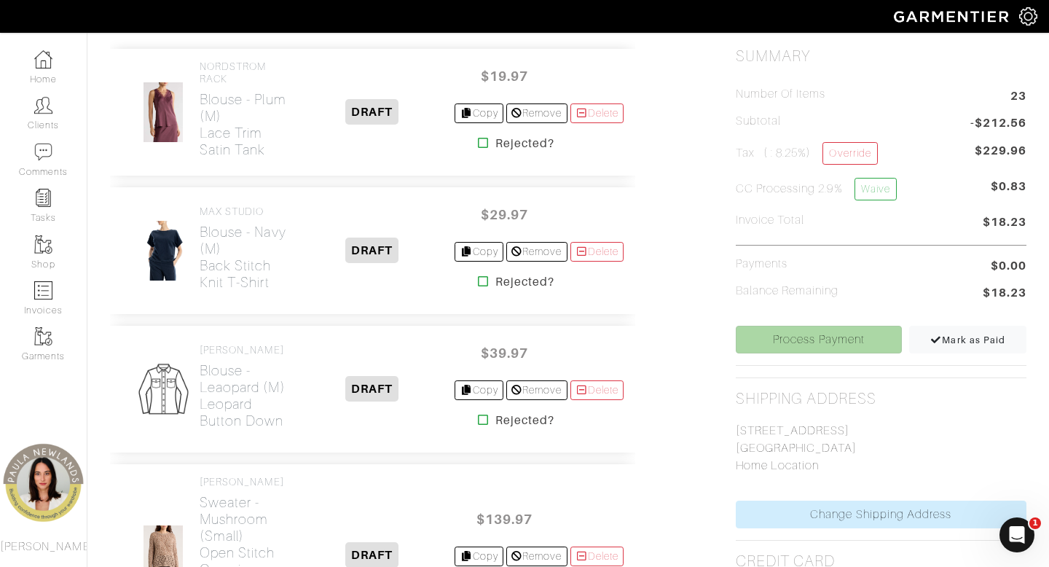
scroll to position [363, 0]
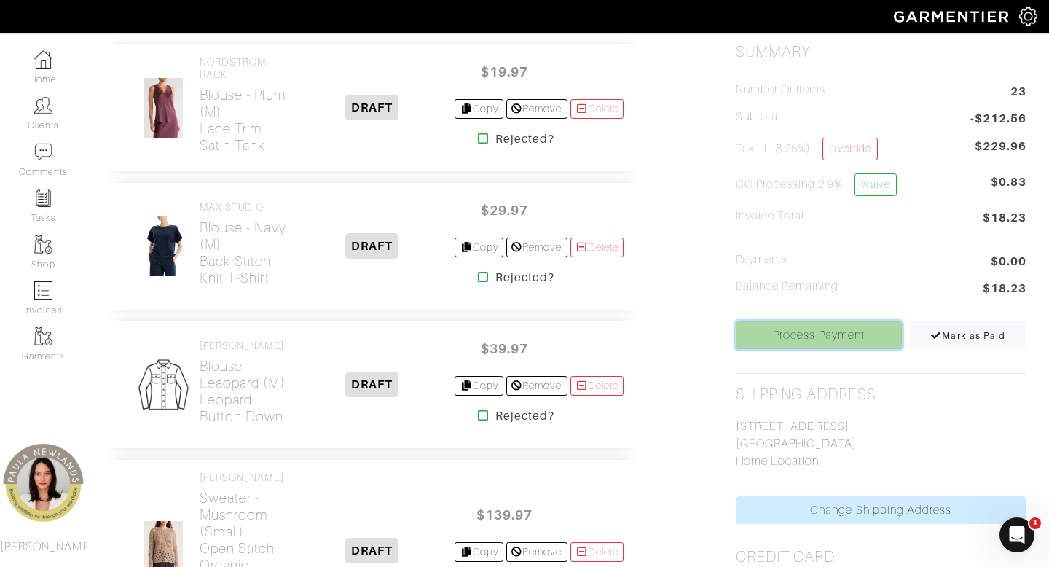
click at [820, 334] on link "Process Payment" at bounding box center [819, 335] width 167 height 28
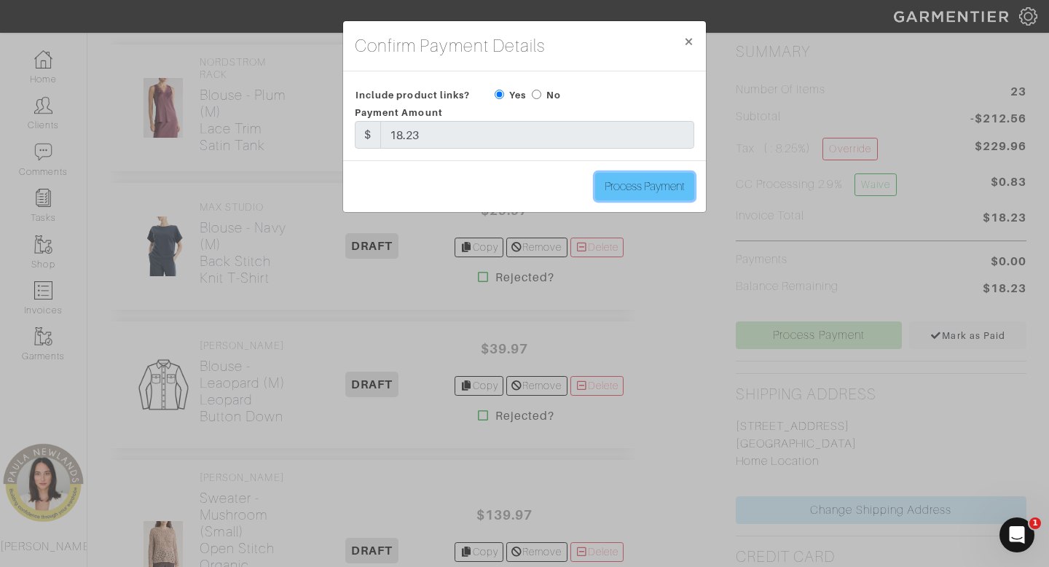
click at [628, 188] on input "Process Payment" at bounding box center [644, 187] width 99 height 28
type input "Process Payment"
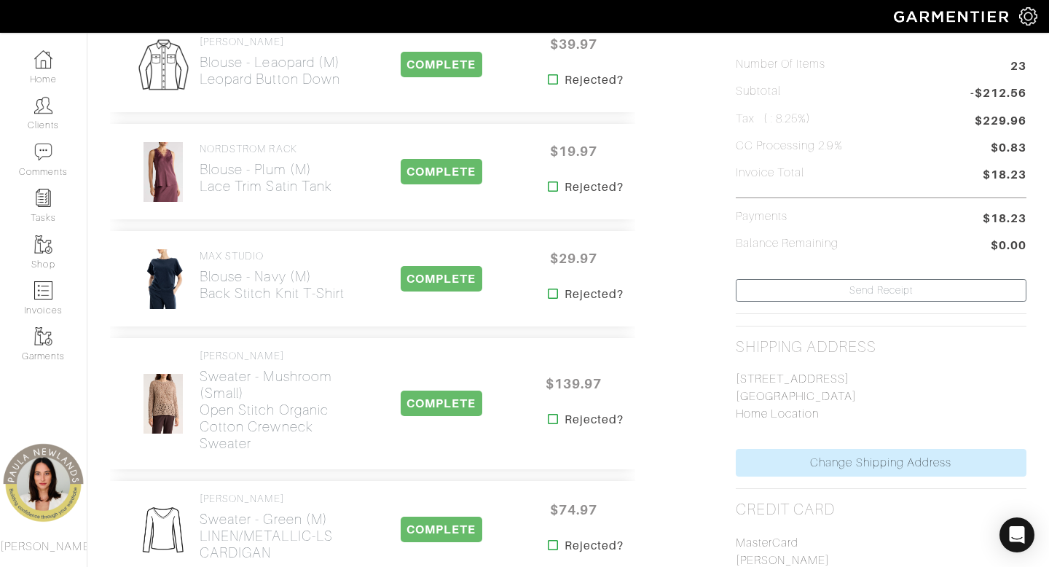
scroll to position [0, 0]
